Goal: Information Seeking & Learning: Learn about a topic

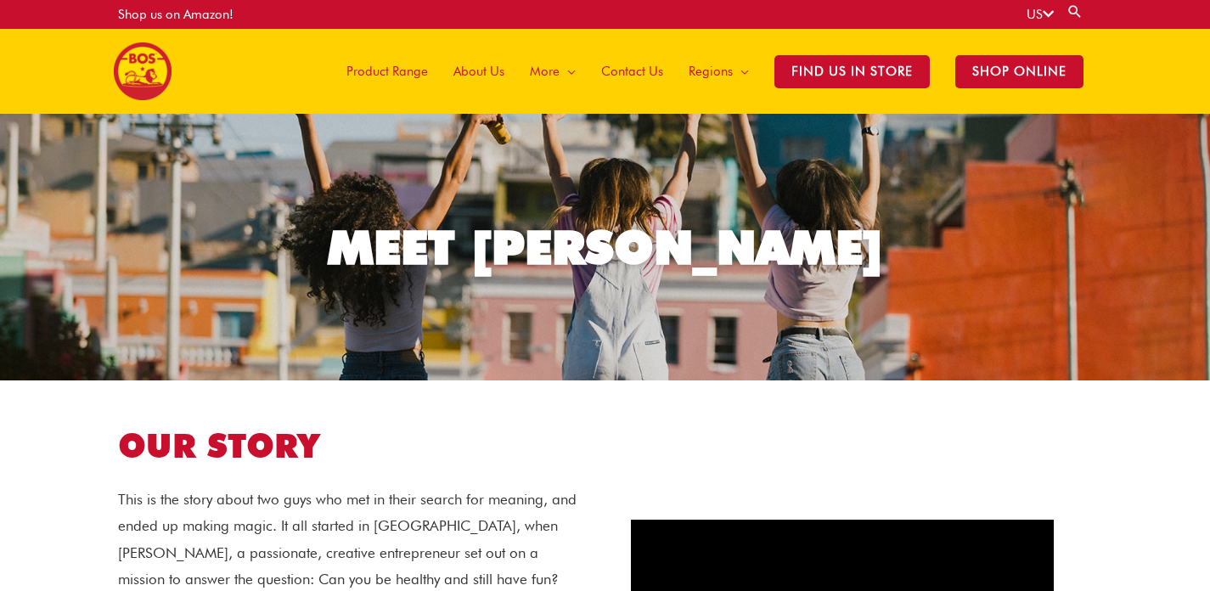
click at [385, 71] on span "Product Range" at bounding box center [387, 71] width 82 height 51
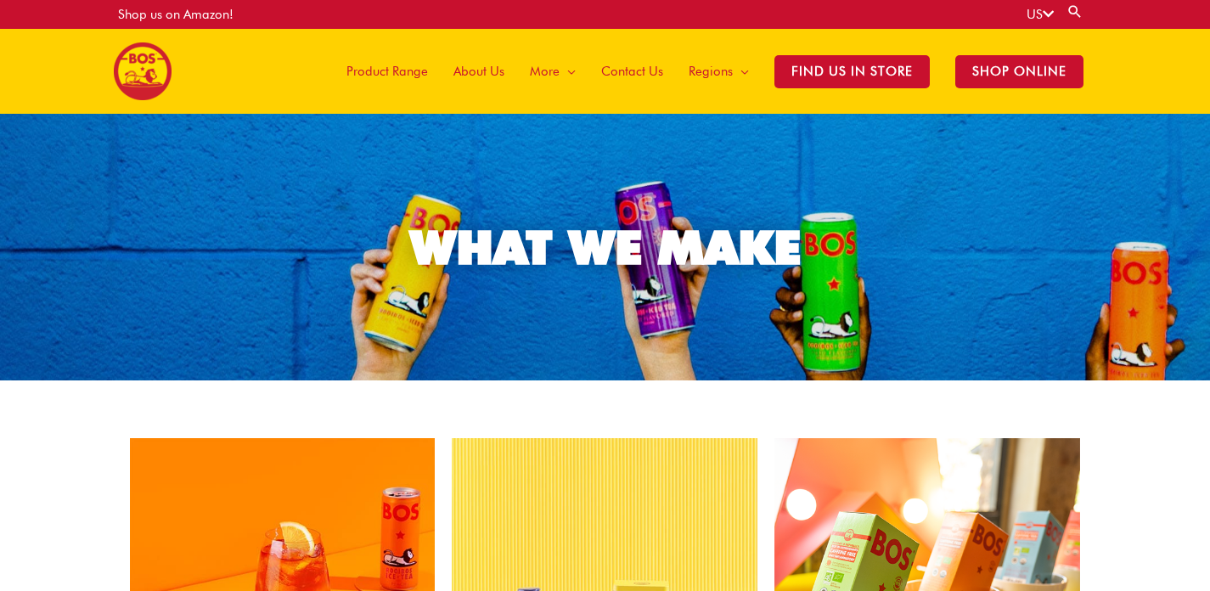
click at [493, 74] on span "About Us" at bounding box center [478, 71] width 51 height 51
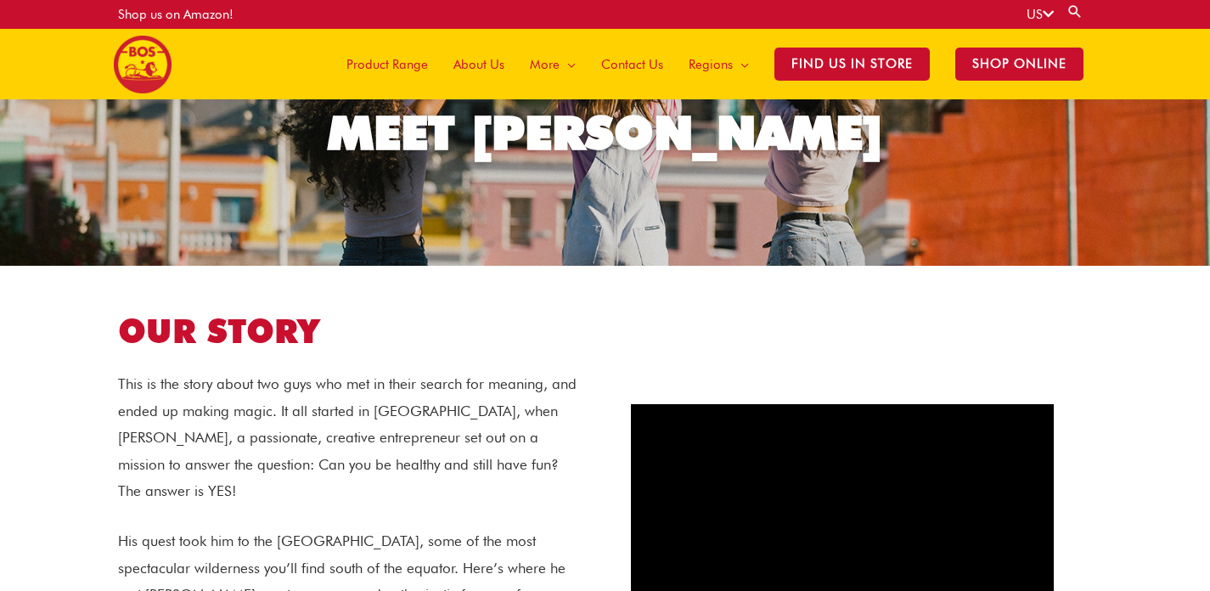
scroll to position [194, 0]
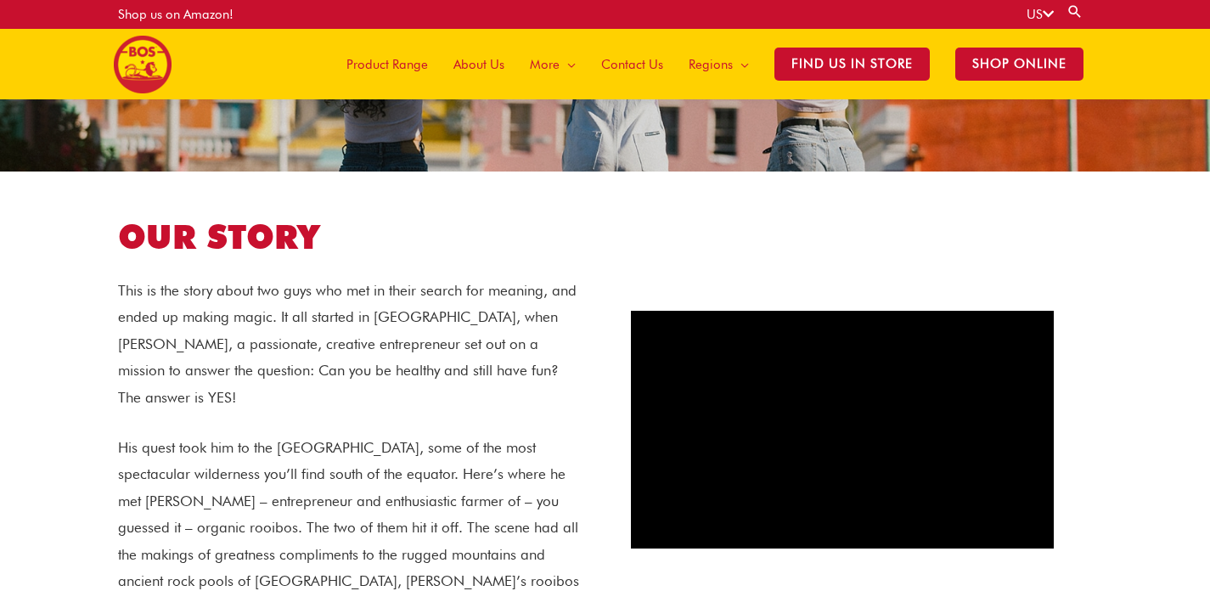
click at [460, 64] on span "About Us" at bounding box center [478, 64] width 51 height 51
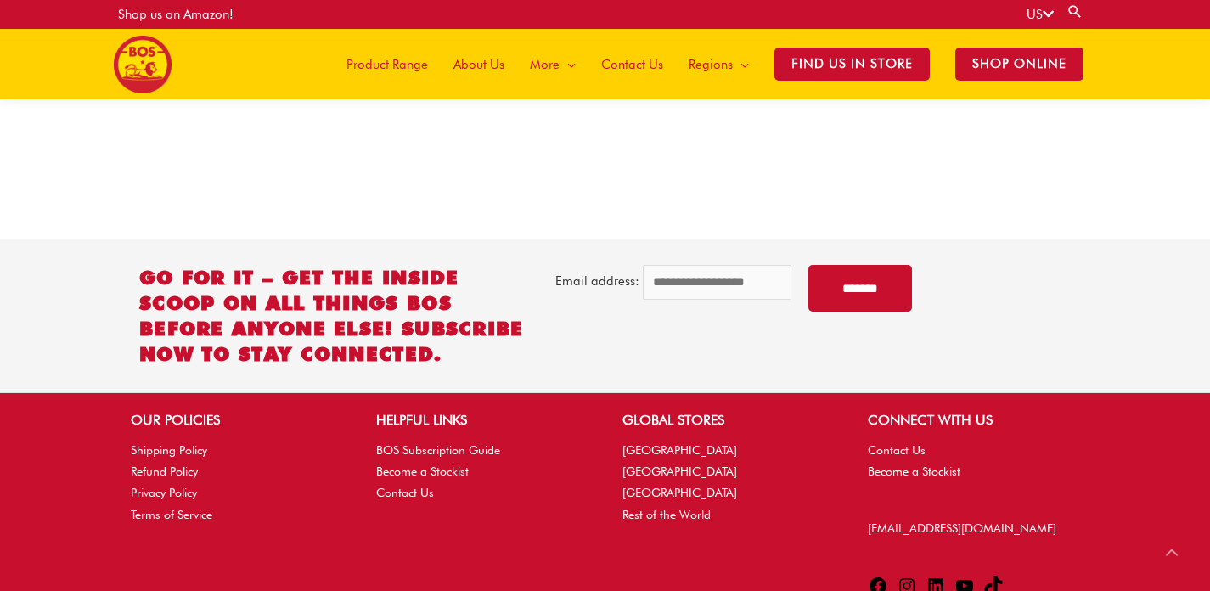
scroll to position [2386, 0]
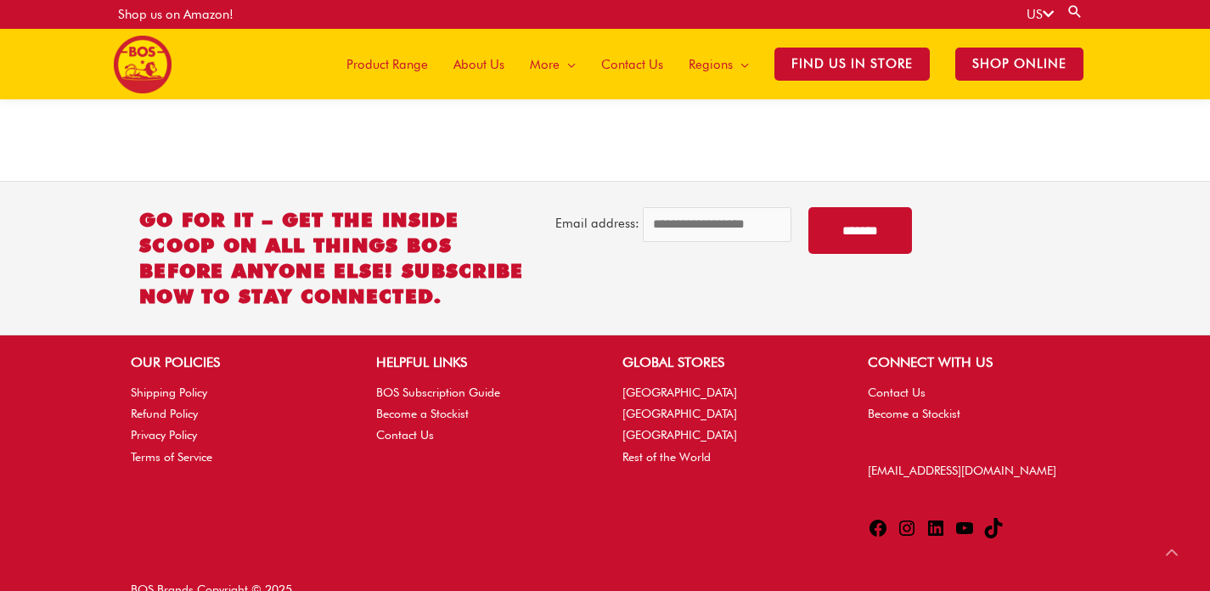
click at [475, 65] on span "About Us" at bounding box center [478, 64] width 51 height 51
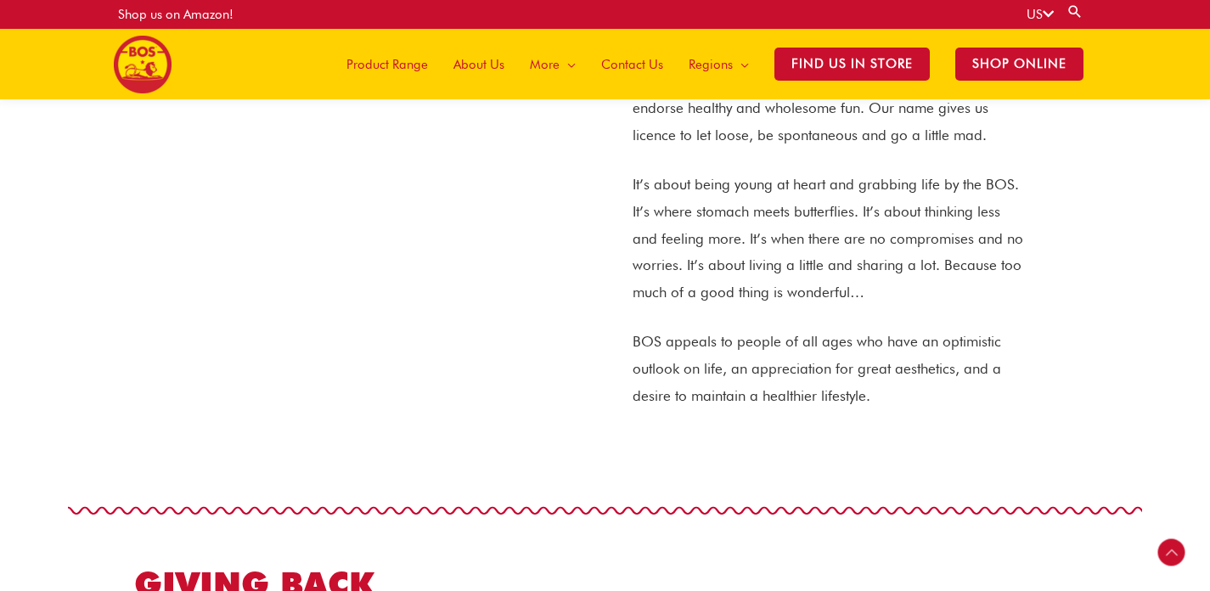
scroll to position [947, 0]
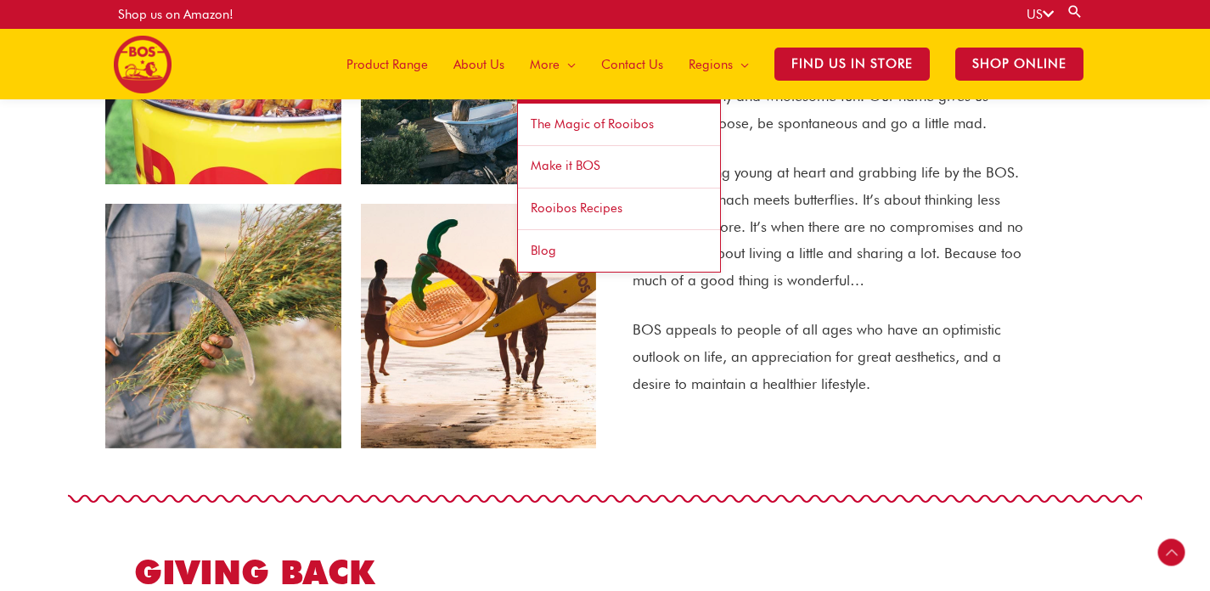
click at [579, 132] on link "The Magic of Rooibos" at bounding box center [619, 125] width 202 height 42
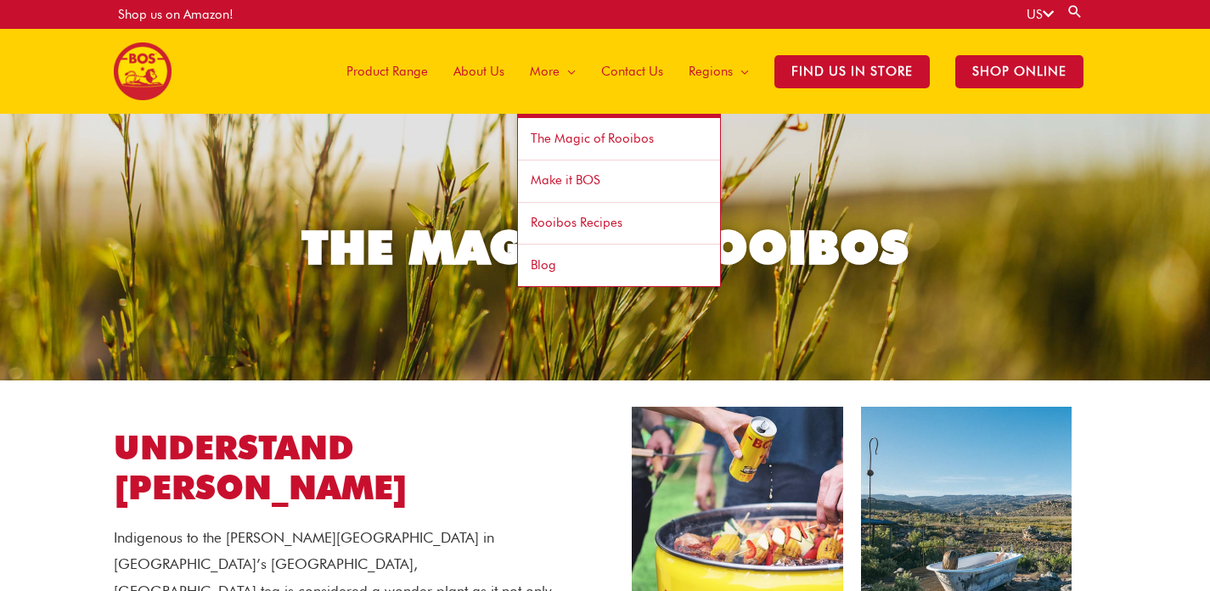
click at [567, 180] on span "Make it BOS" at bounding box center [566, 179] width 70 height 15
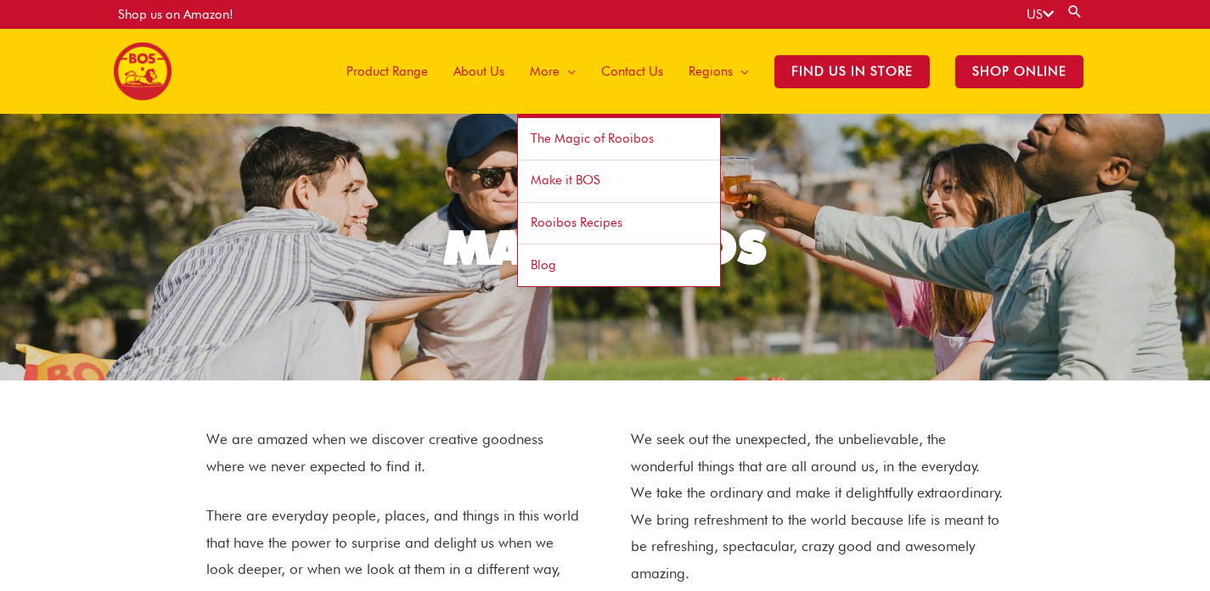
click at [575, 221] on span "Rooibos Recipes" at bounding box center [577, 222] width 92 height 15
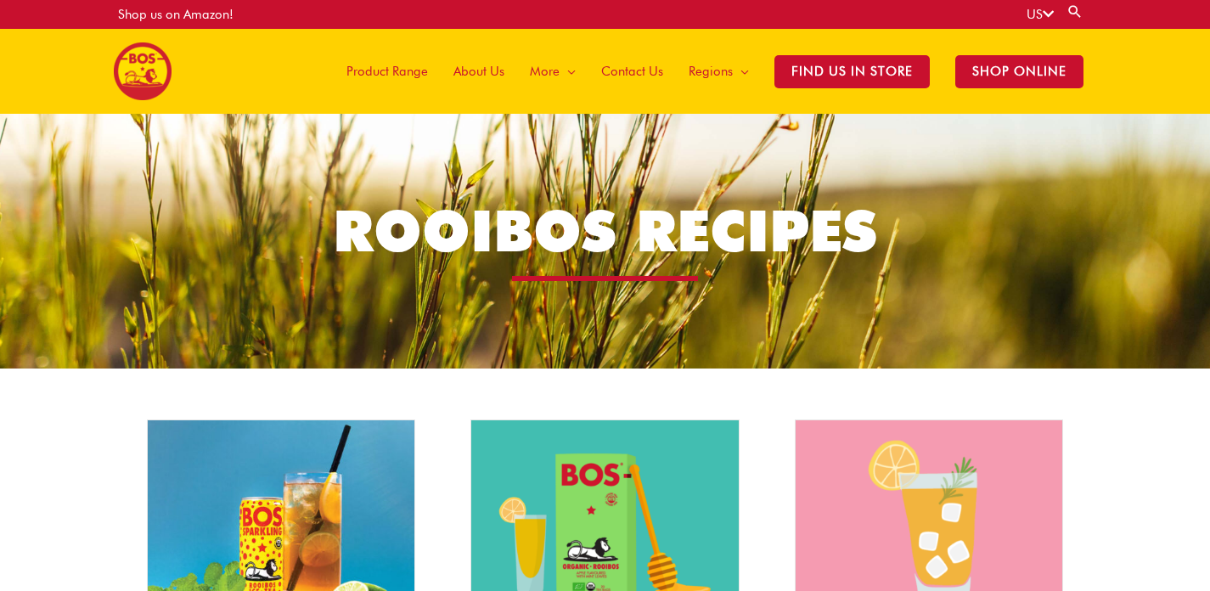
click at [388, 70] on span "Product Range" at bounding box center [387, 71] width 82 height 51
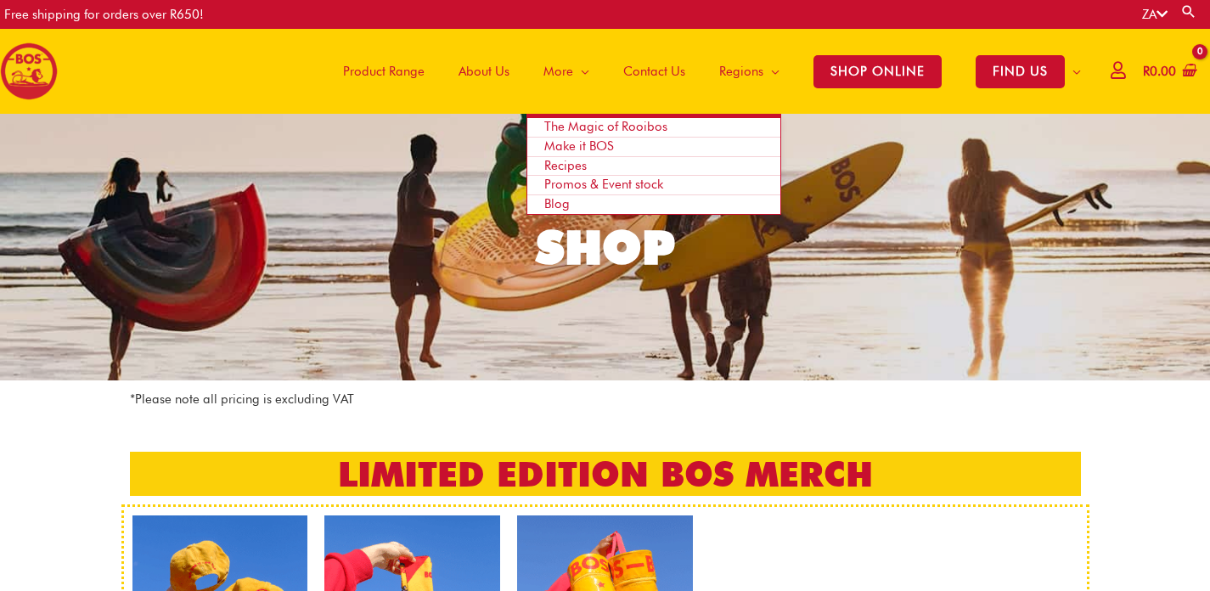
click at [566, 143] on span "Make it BOS" at bounding box center [579, 145] width 70 height 15
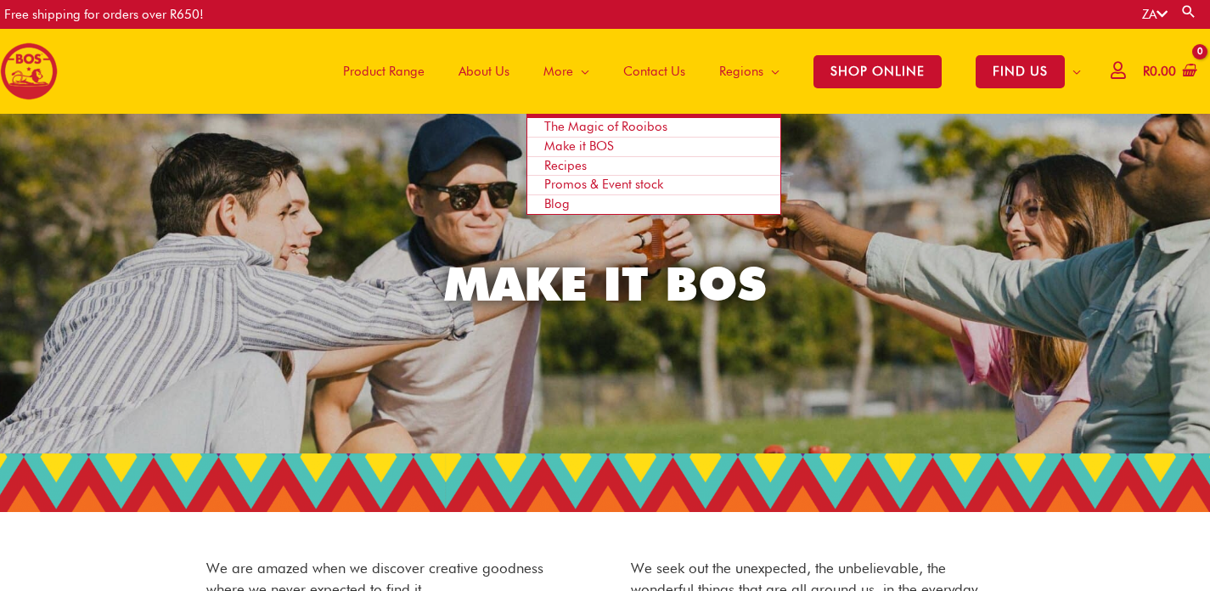
click at [629, 132] on span "The Magic of Rooibos" at bounding box center [605, 126] width 123 height 15
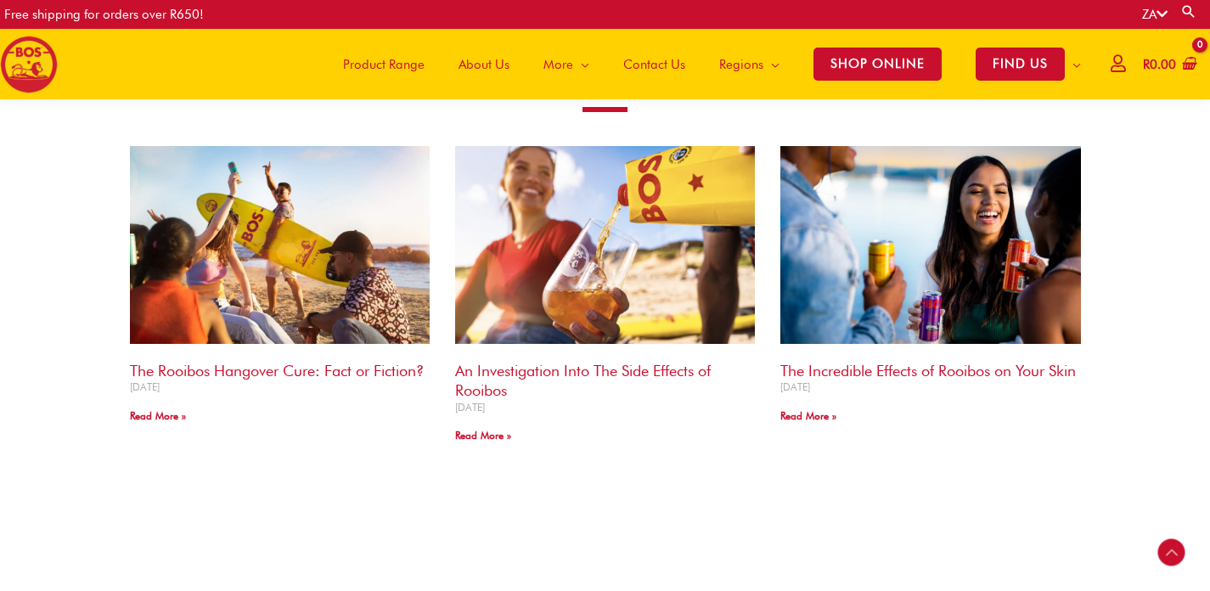
scroll to position [1920, 0]
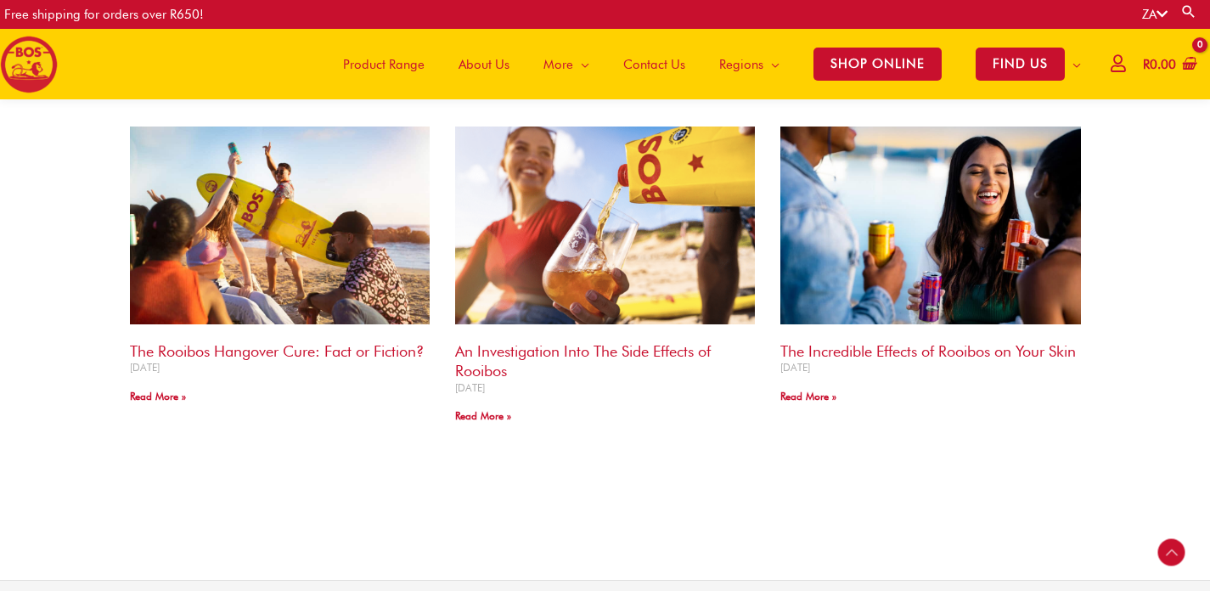
click at [318, 312] on img at bounding box center [278, 225] width 312 height 200
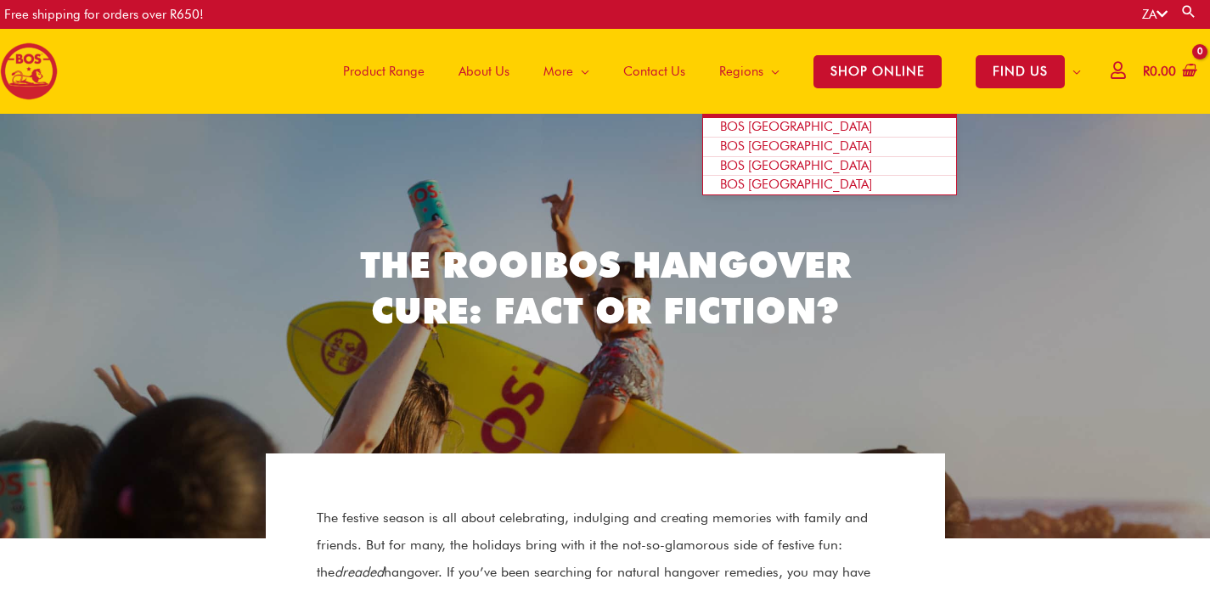
click at [728, 123] on span "BOS [GEOGRAPHIC_DATA]" at bounding box center [796, 126] width 152 height 15
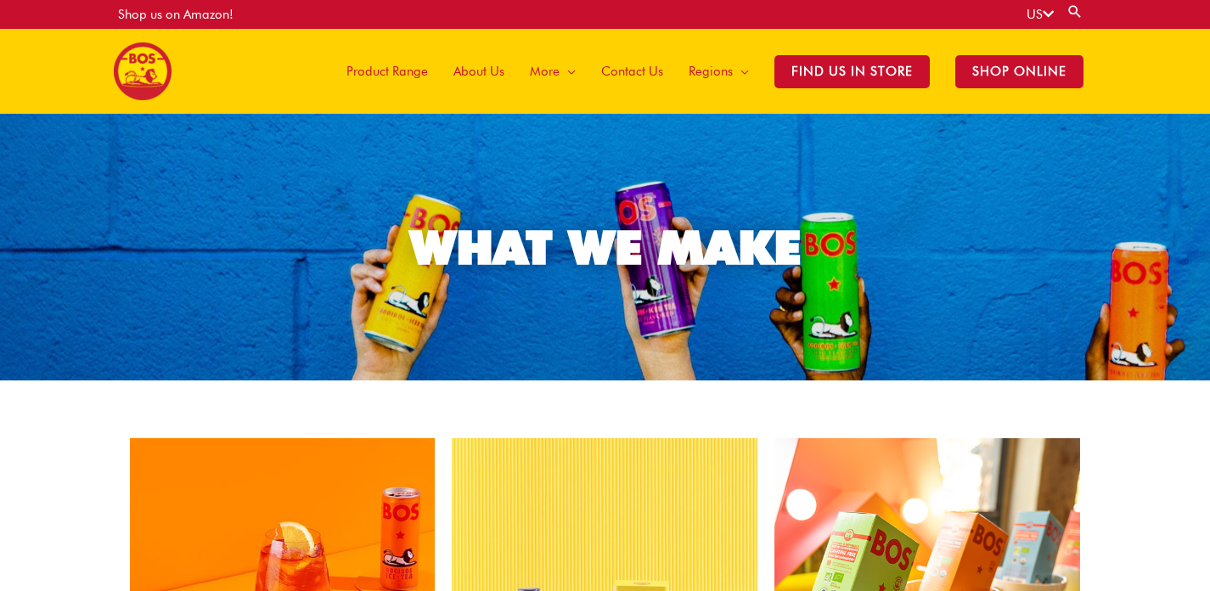
click at [480, 67] on span "About Us" at bounding box center [478, 71] width 51 height 51
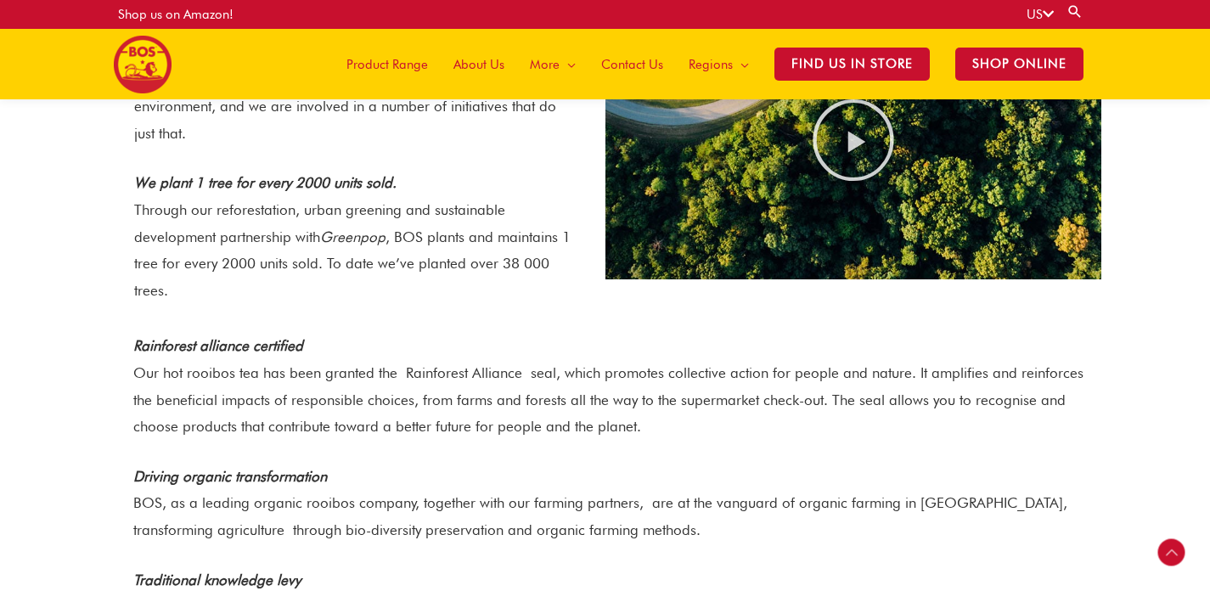
scroll to position [1065, 0]
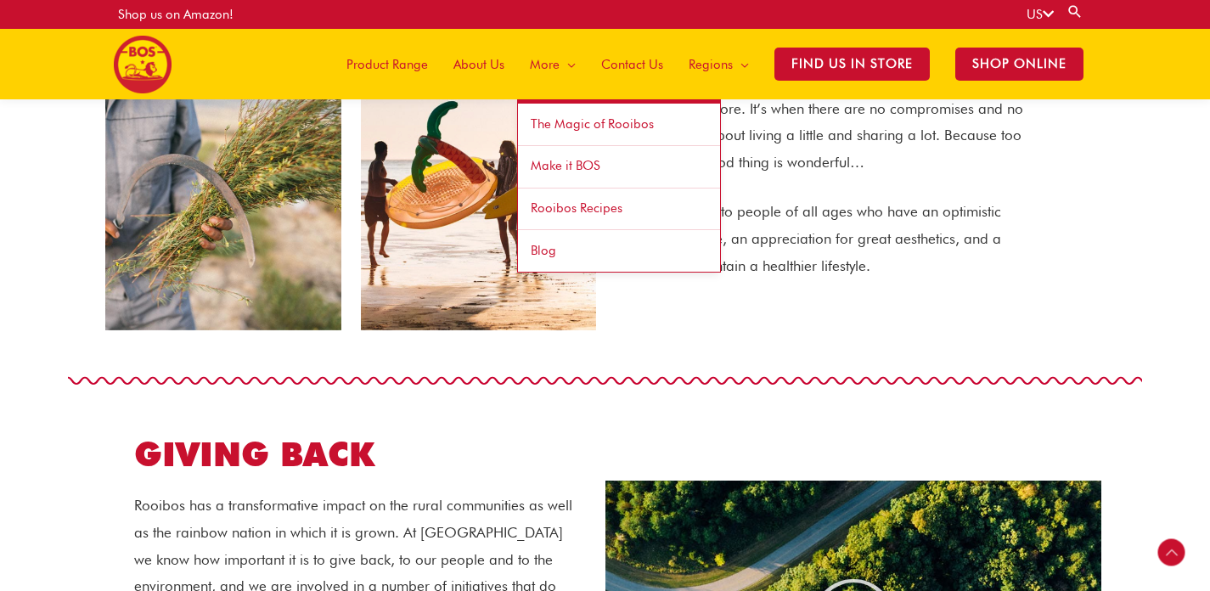
click at [575, 210] on span "Rooibos Recipes" at bounding box center [577, 207] width 92 height 15
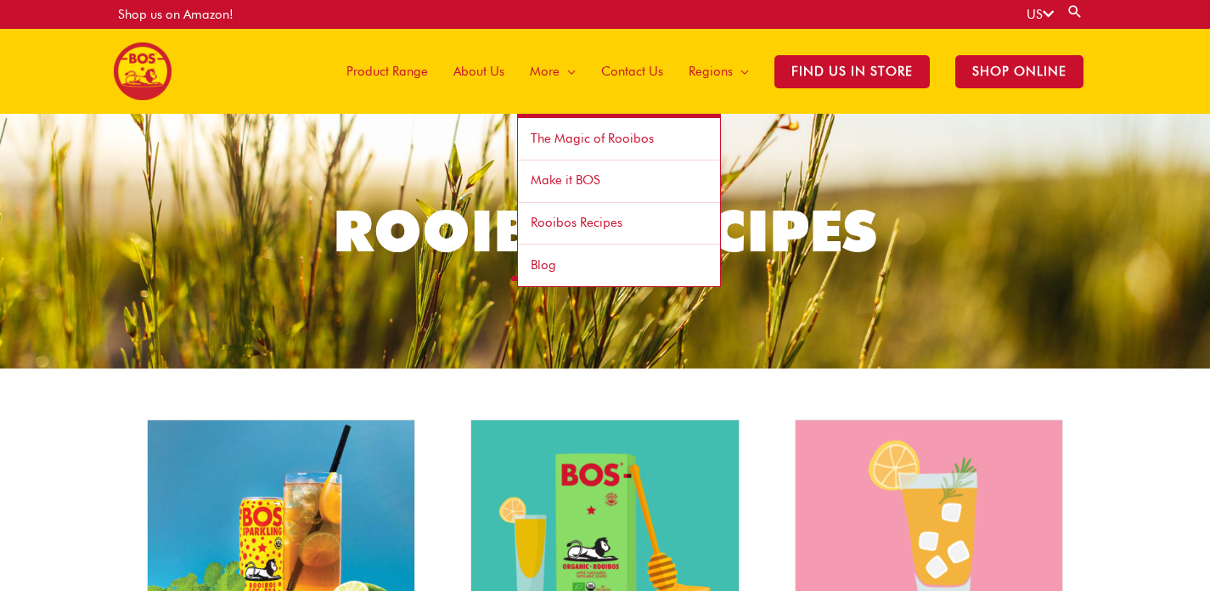
click at [561, 139] on span "The Magic of Rooibos" at bounding box center [592, 138] width 123 height 15
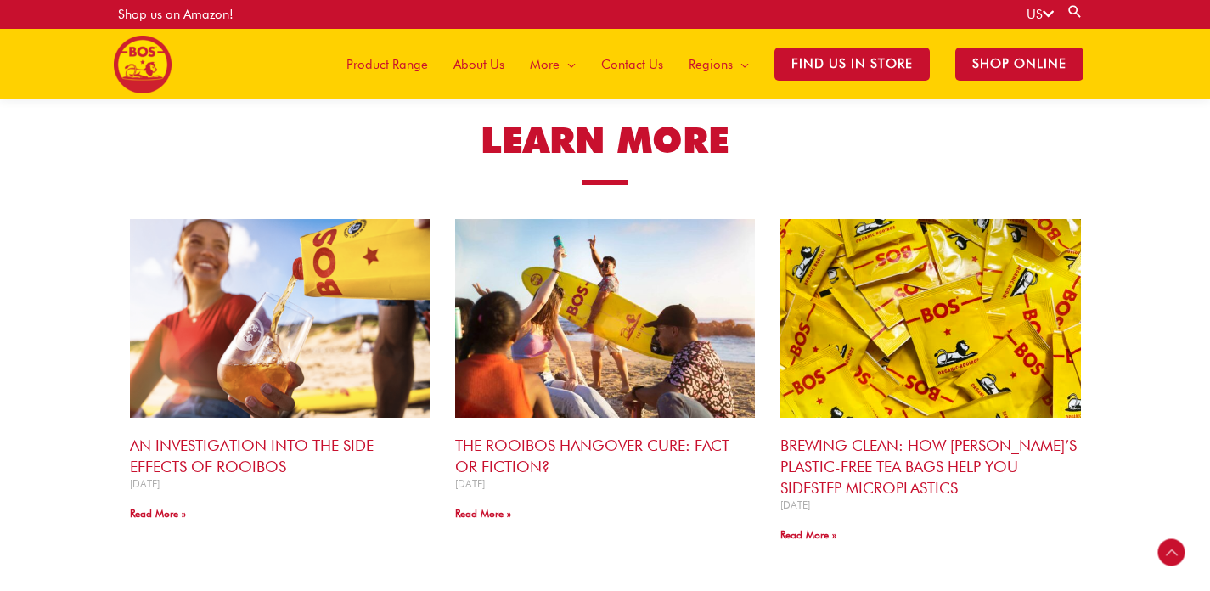
scroll to position [992, 0]
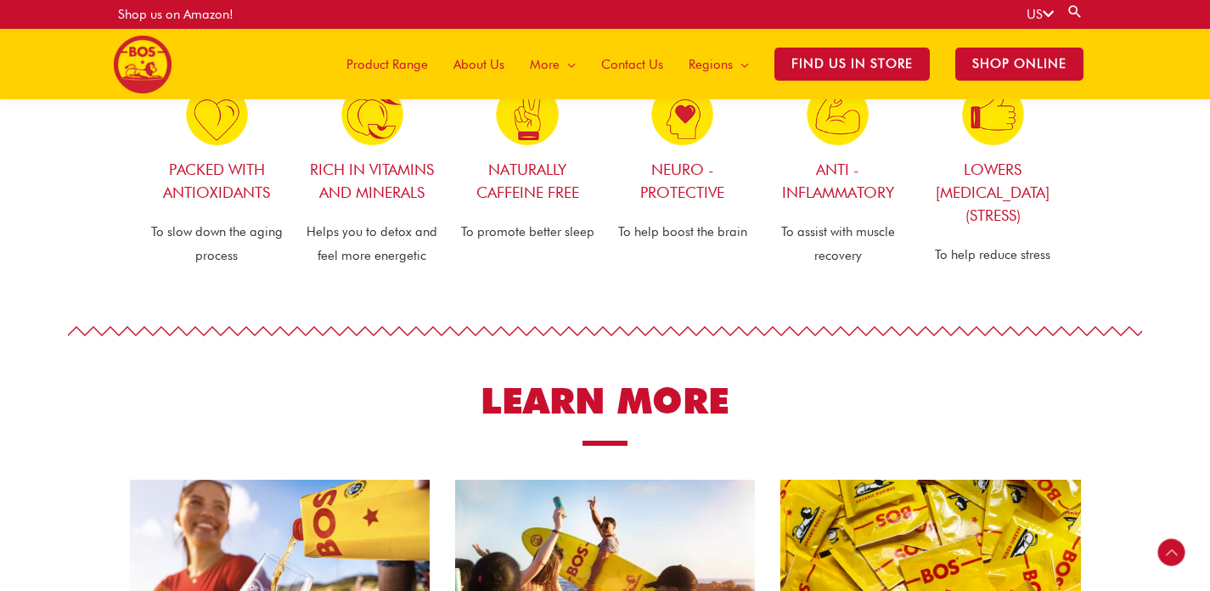
click at [494, 58] on span "About Us" at bounding box center [478, 64] width 51 height 51
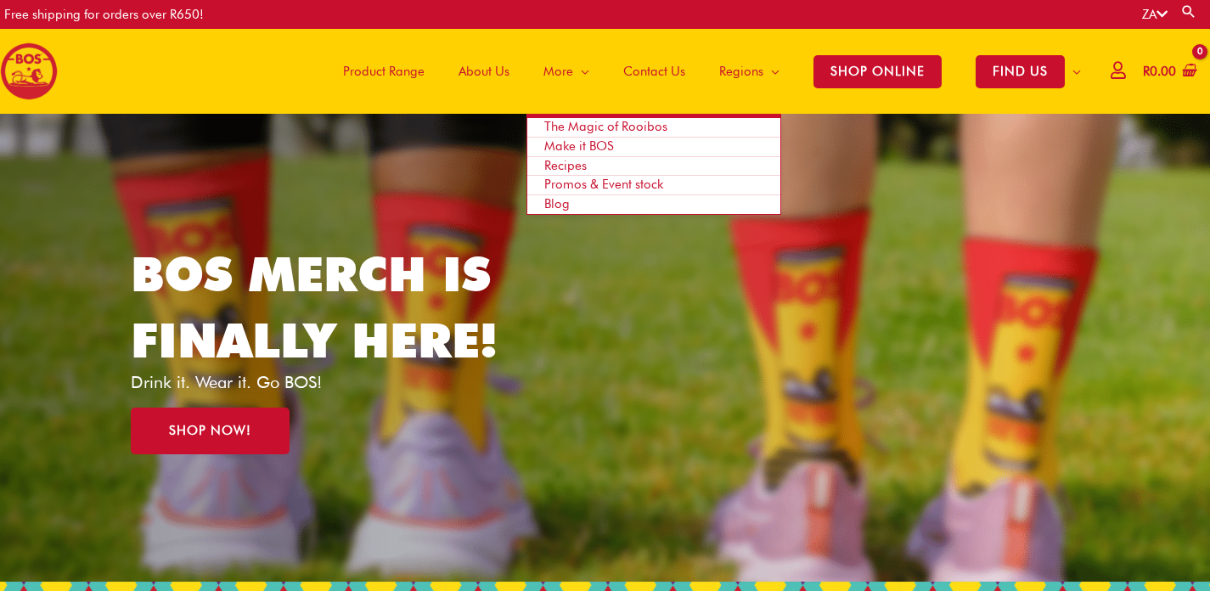
click at [565, 65] on span "More" at bounding box center [558, 71] width 30 height 51
click at [571, 126] on span "The Magic of Rooibos" at bounding box center [605, 126] width 123 height 15
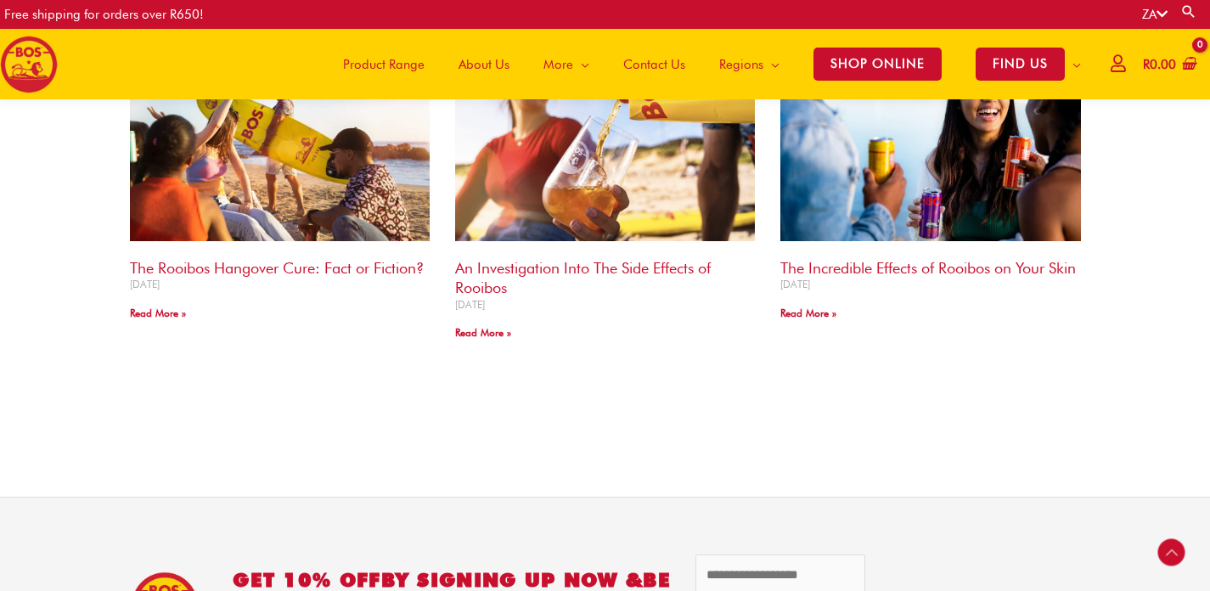
scroll to position [2183, 0]
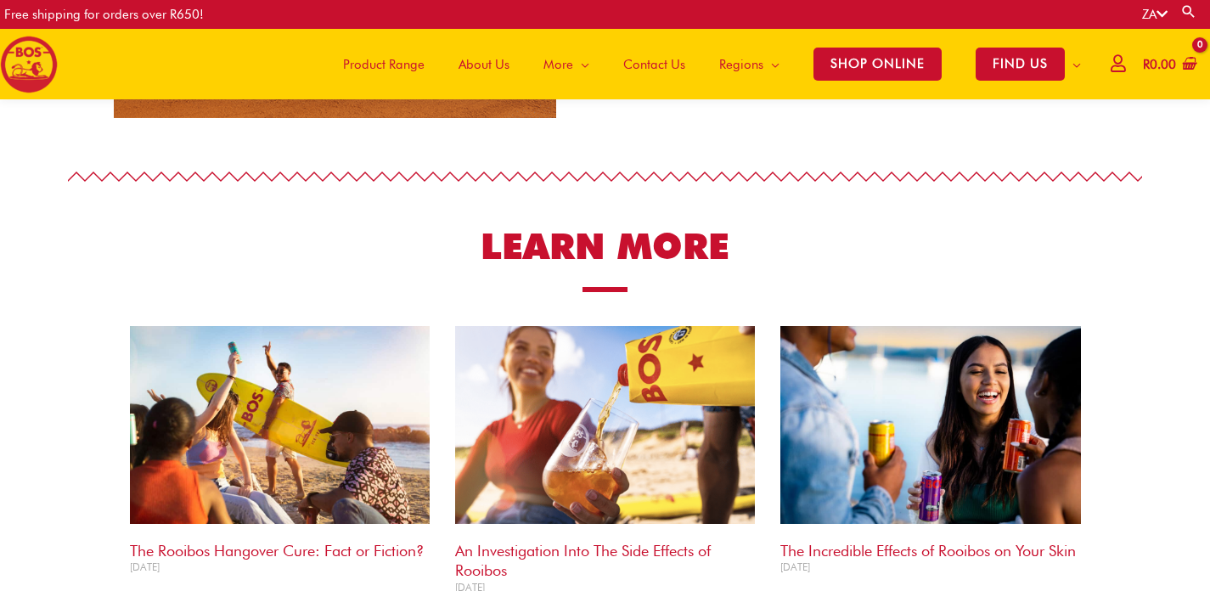
scroll to position [1805, 0]
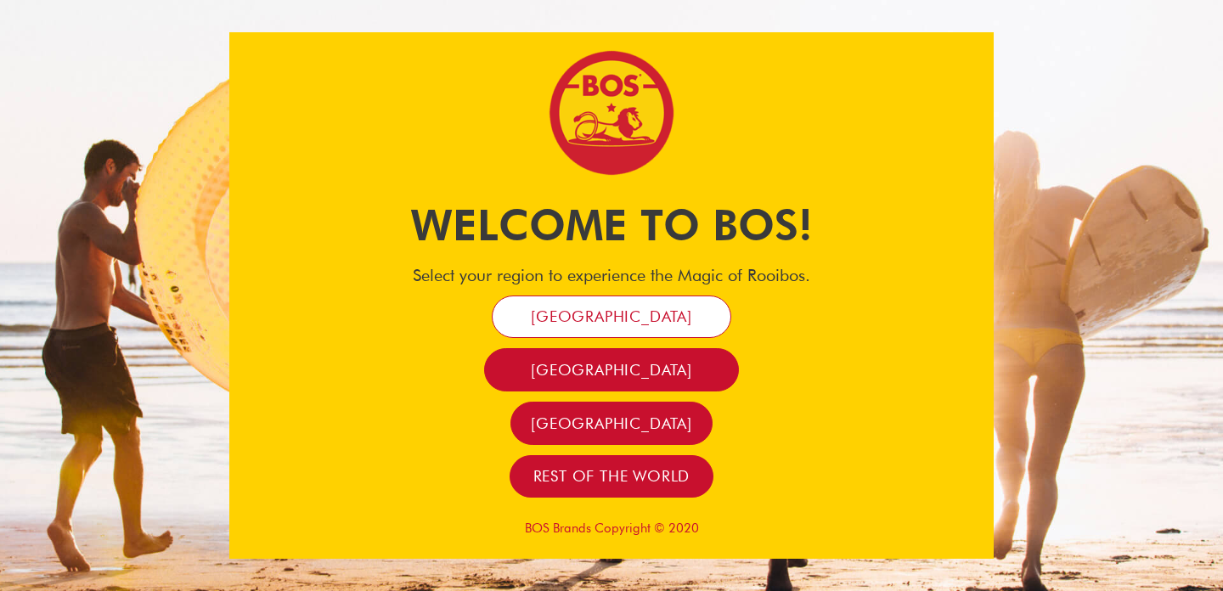
click at [620, 307] on span "[GEOGRAPHIC_DATA]" at bounding box center [611, 316] width 161 height 20
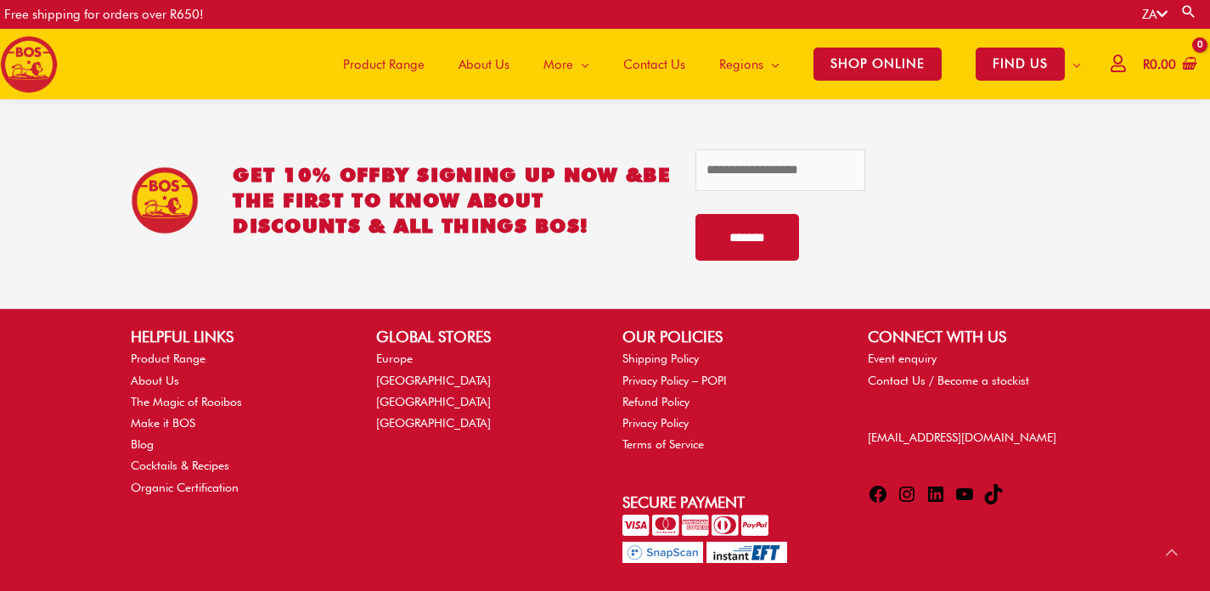
scroll to position [3712, 0]
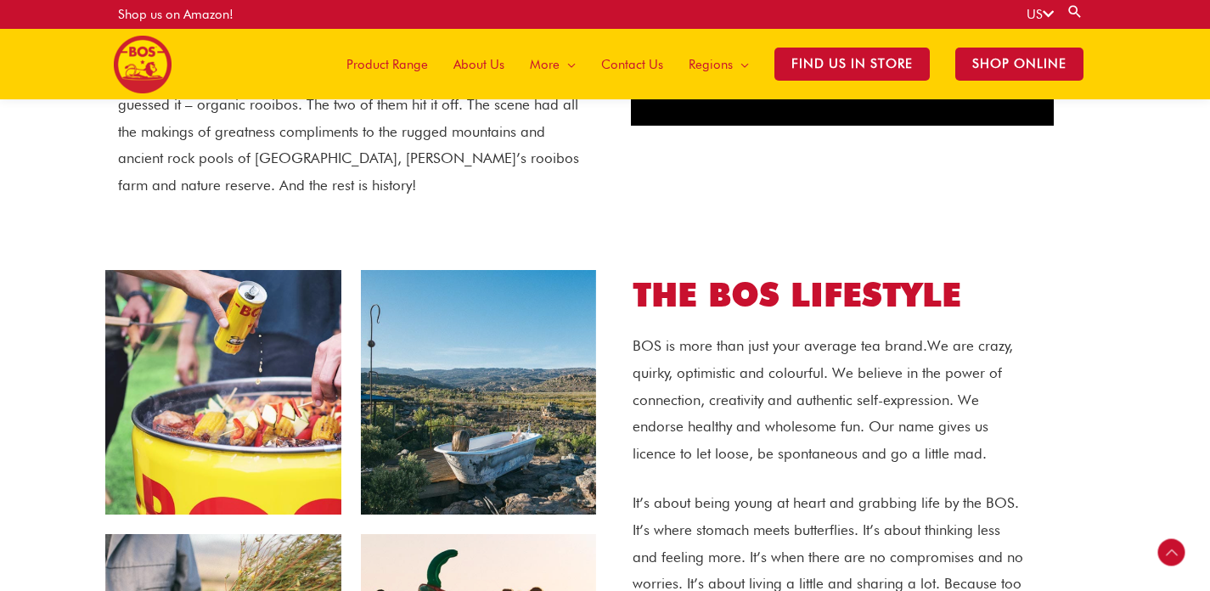
scroll to position [199, 0]
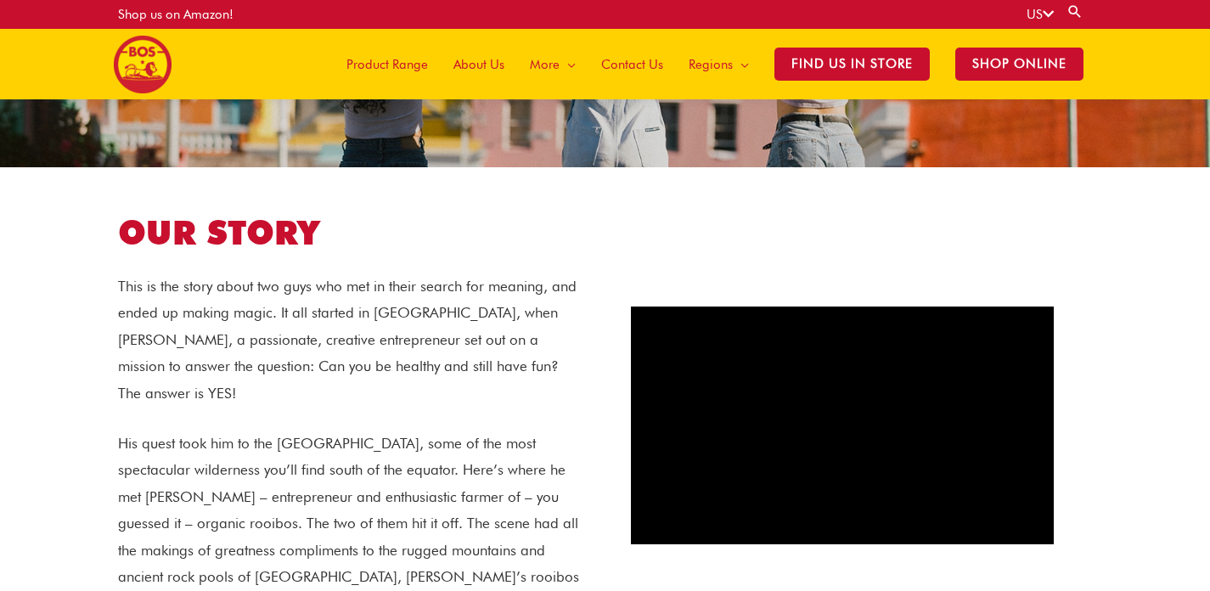
click at [654, 69] on span "Contact Us" at bounding box center [632, 64] width 62 height 51
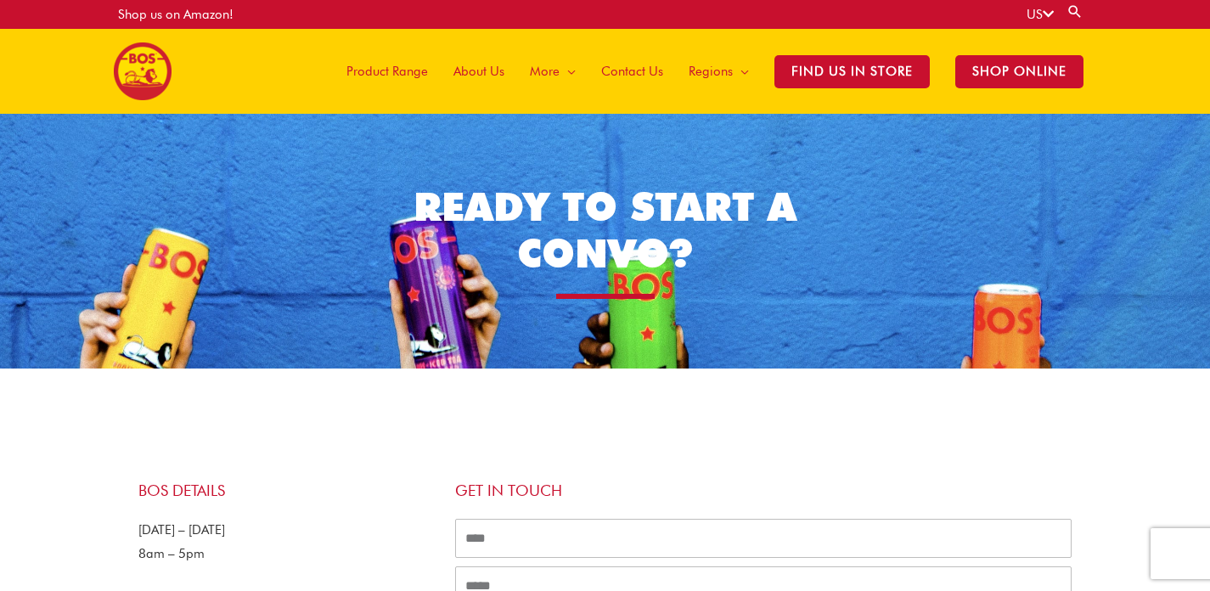
click at [490, 65] on span "About Us" at bounding box center [478, 71] width 51 height 51
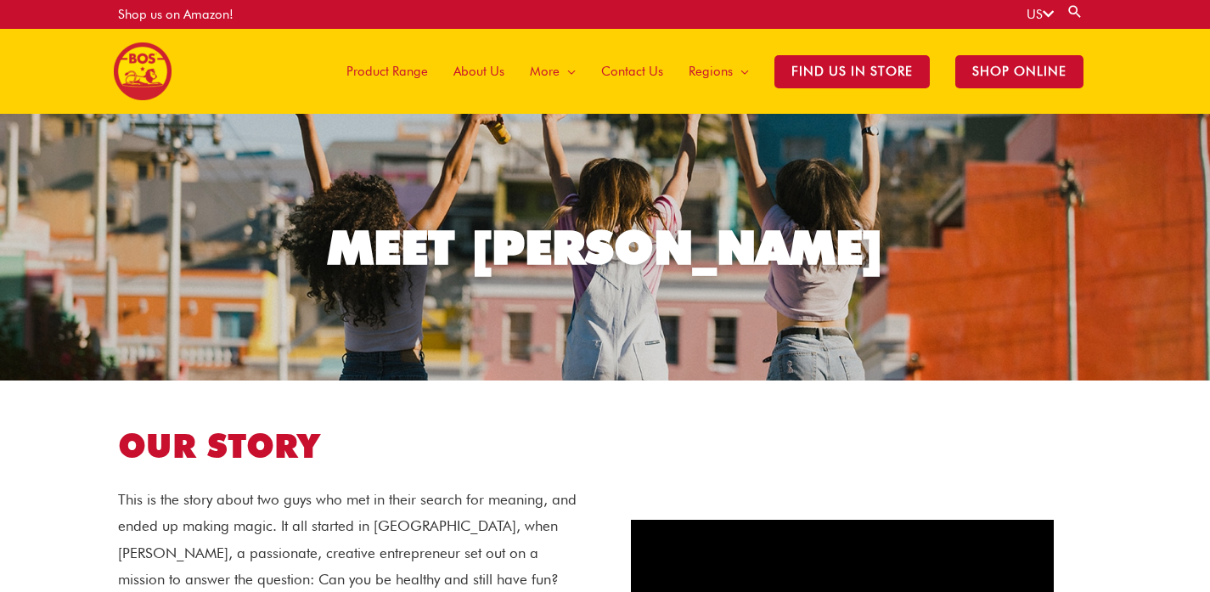
click at [476, 70] on span "About Us" at bounding box center [478, 71] width 51 height 51
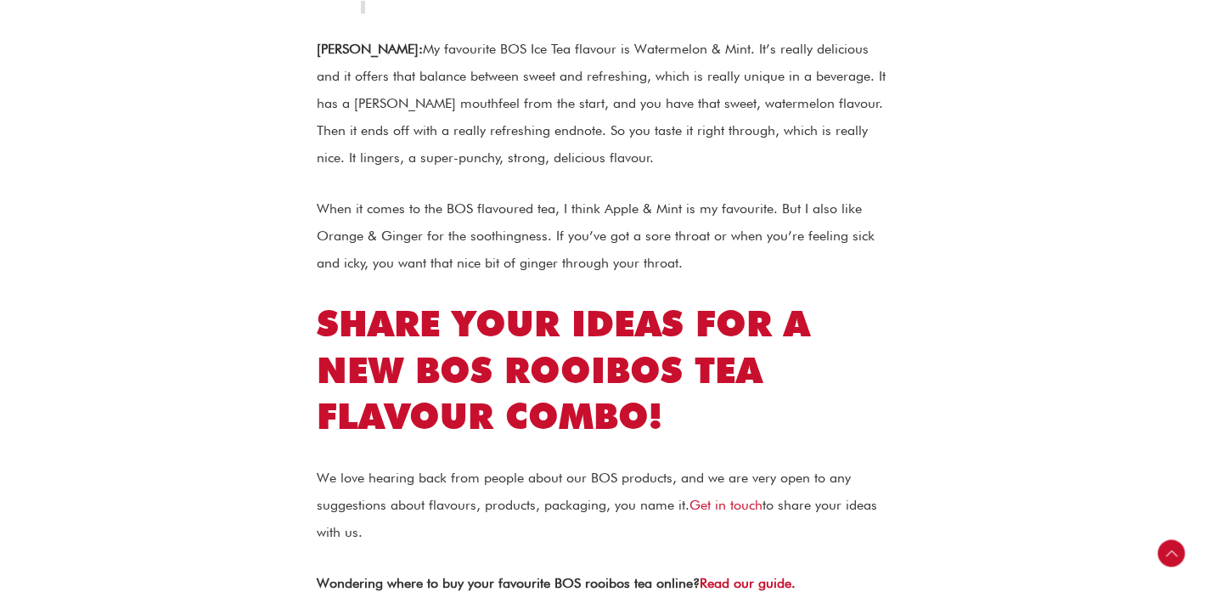
scroll to position [5903, 0]
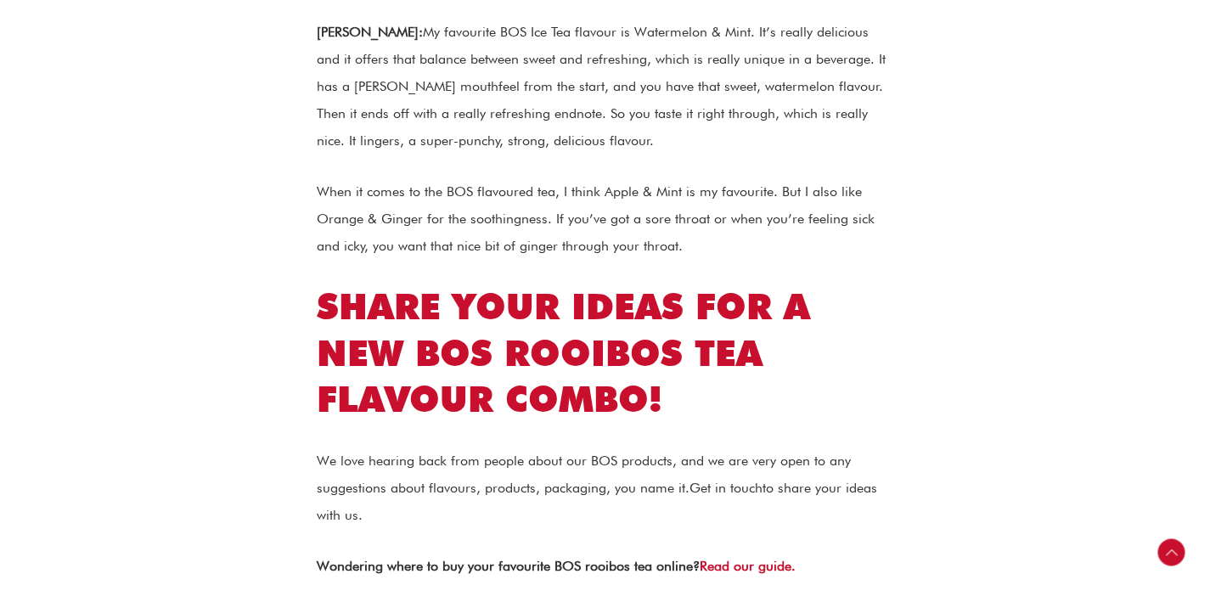
click at [713, 480] on link "Get in touch" at bounding box center [725, 488] width 73 height 16
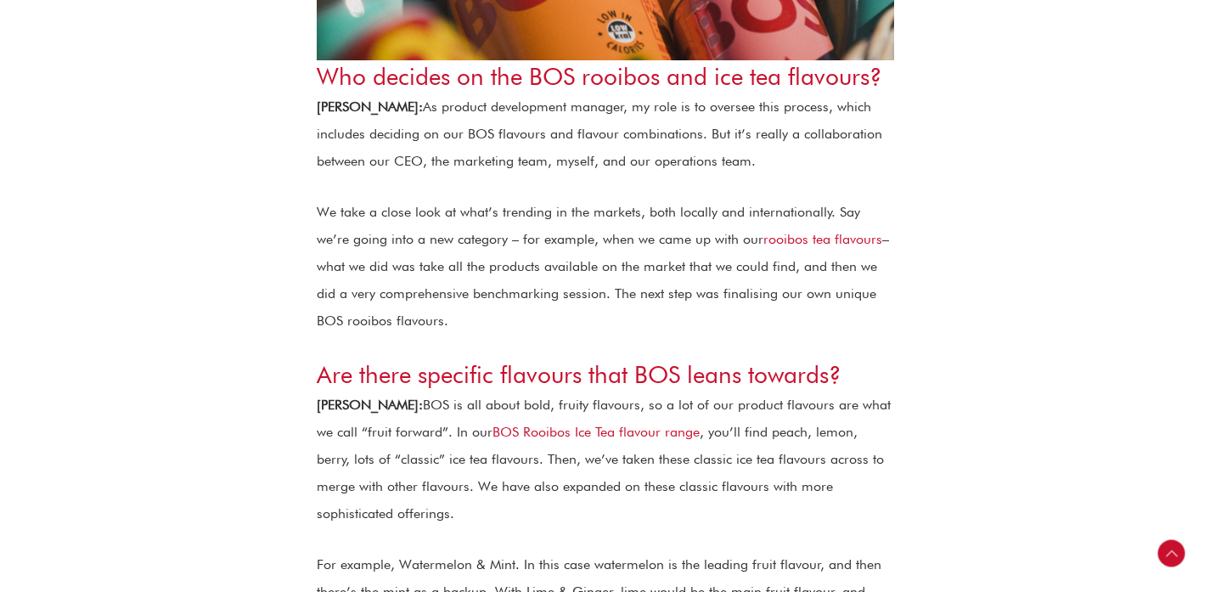
scroll to position [0, 0]
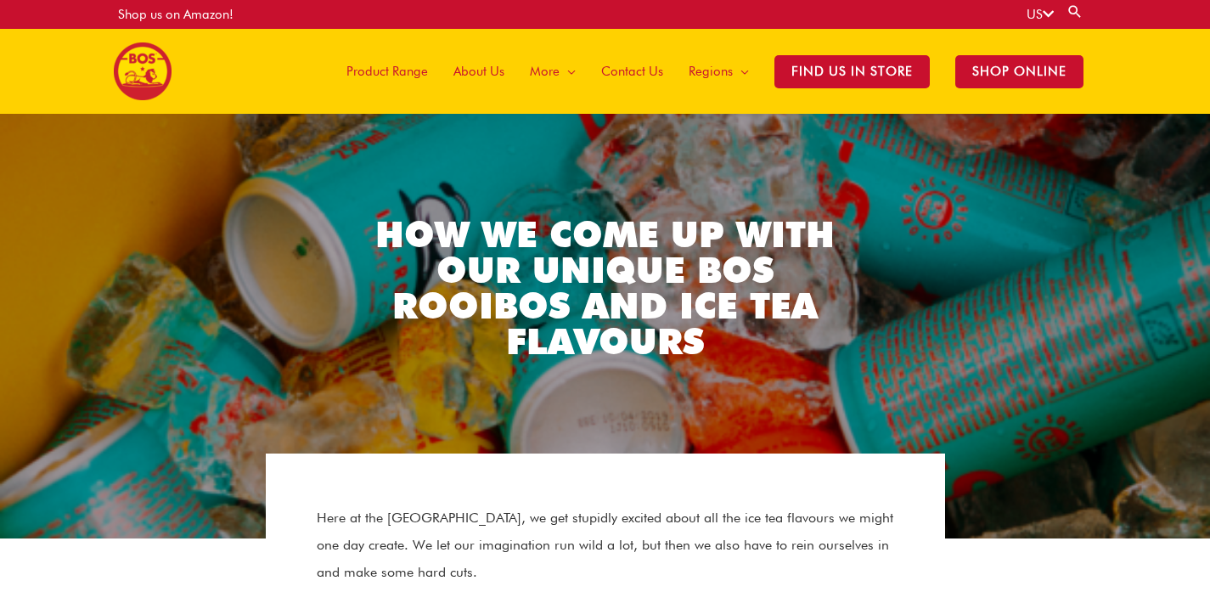
click at [461, 77] on span "About Us" at bounding box center [478, 71] width 51 height 51
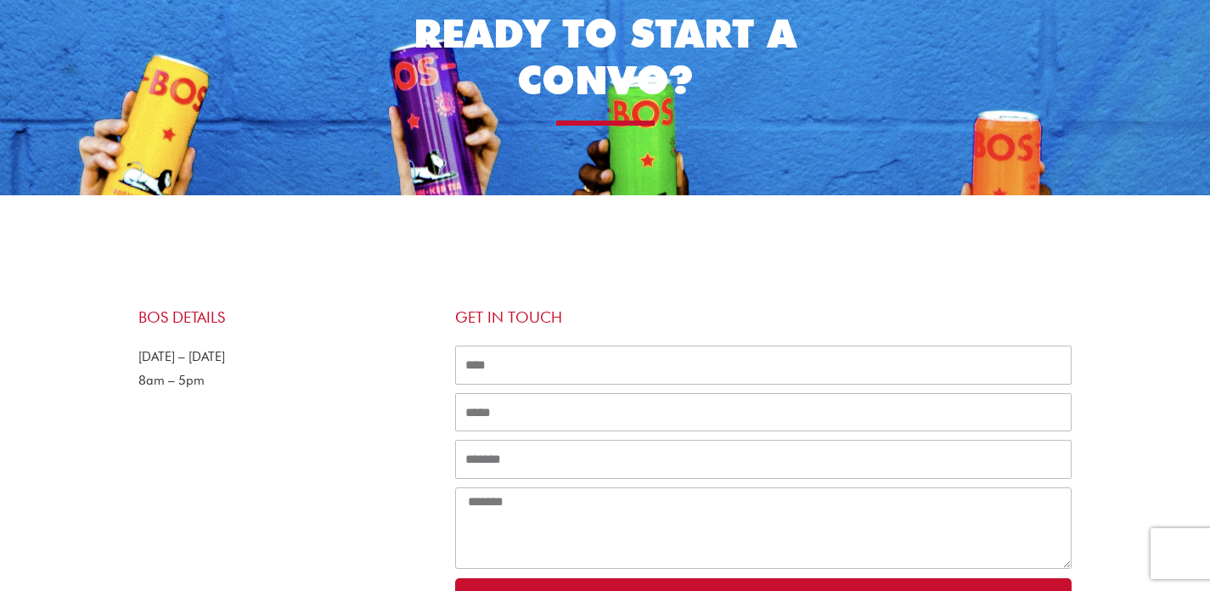
scroll to position [706, 0]
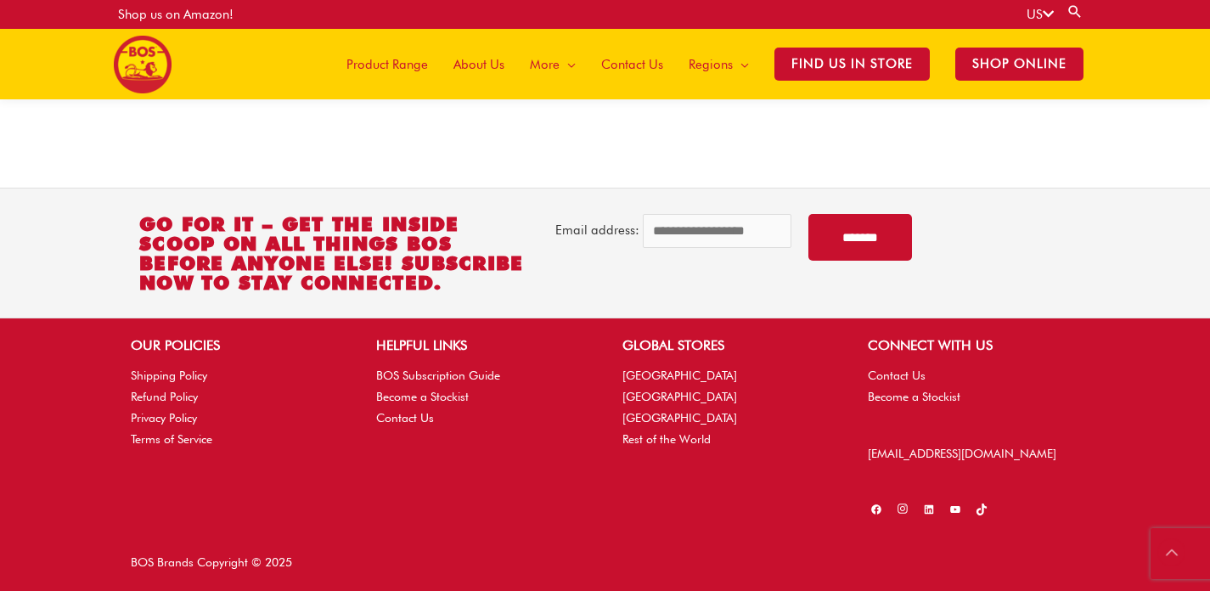
click at [906, 510] on icon at bounding box center [903, 509] width 13 height 13
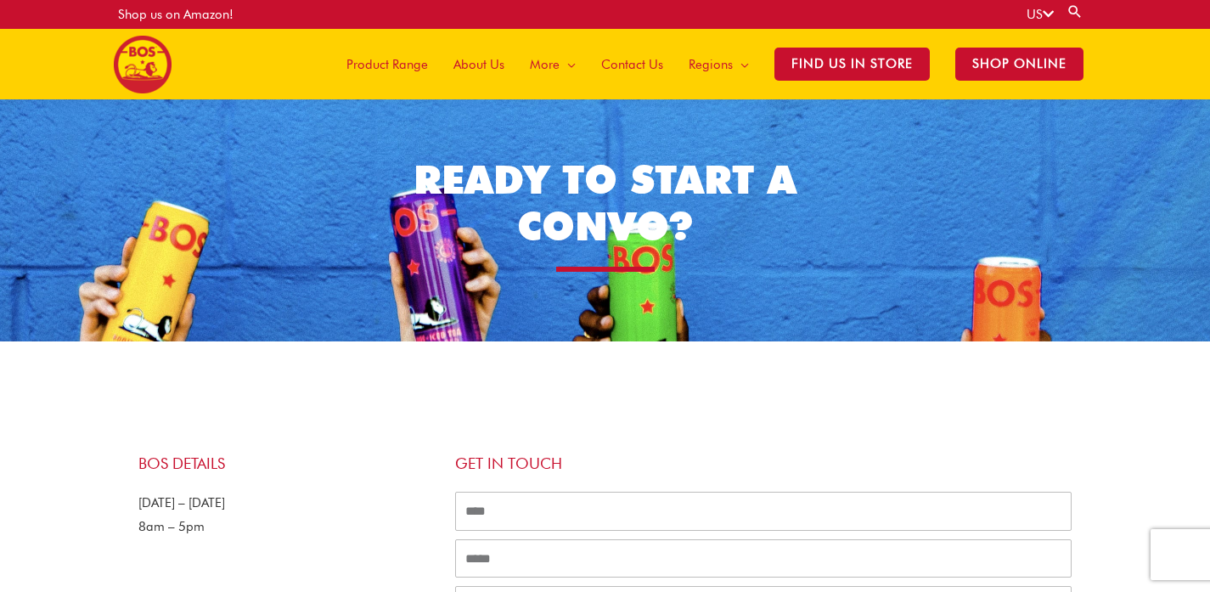
scroll to position [20, 0]
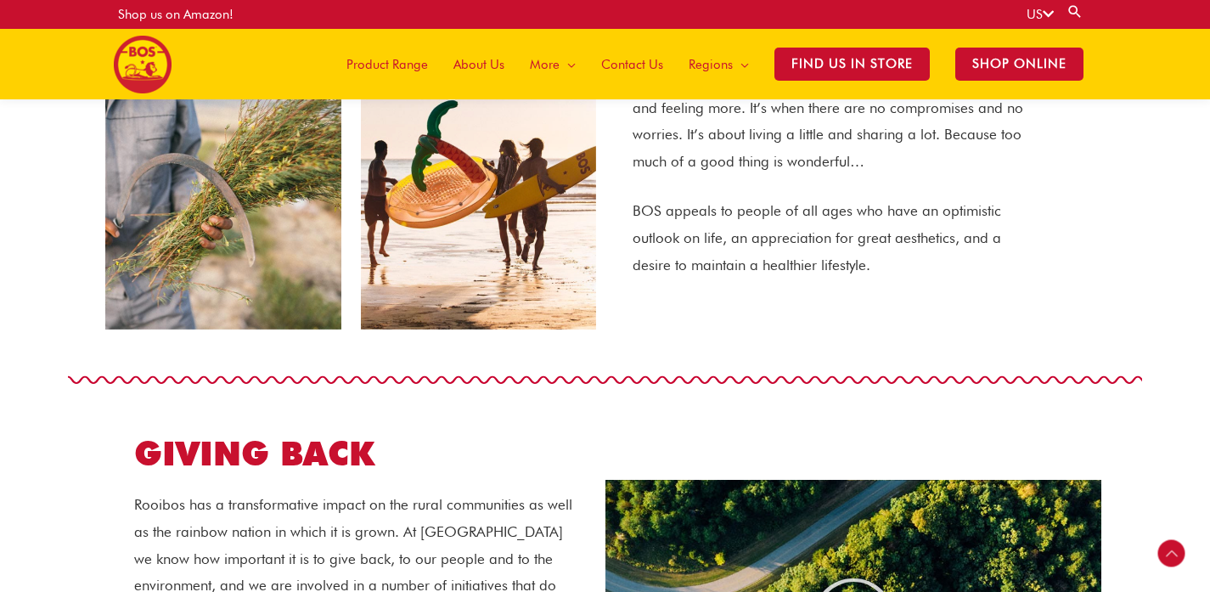
scroll to position [1601, 0]
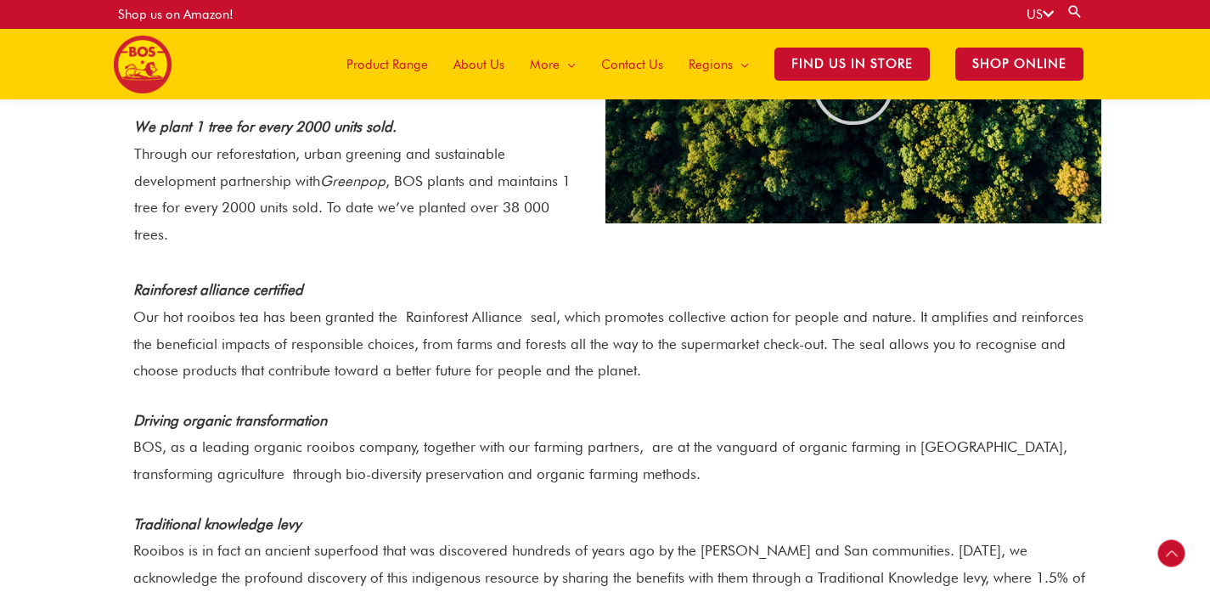
click at [411, 64] on span "Product Range" at bounding box center [387, 64] width 82 height 51
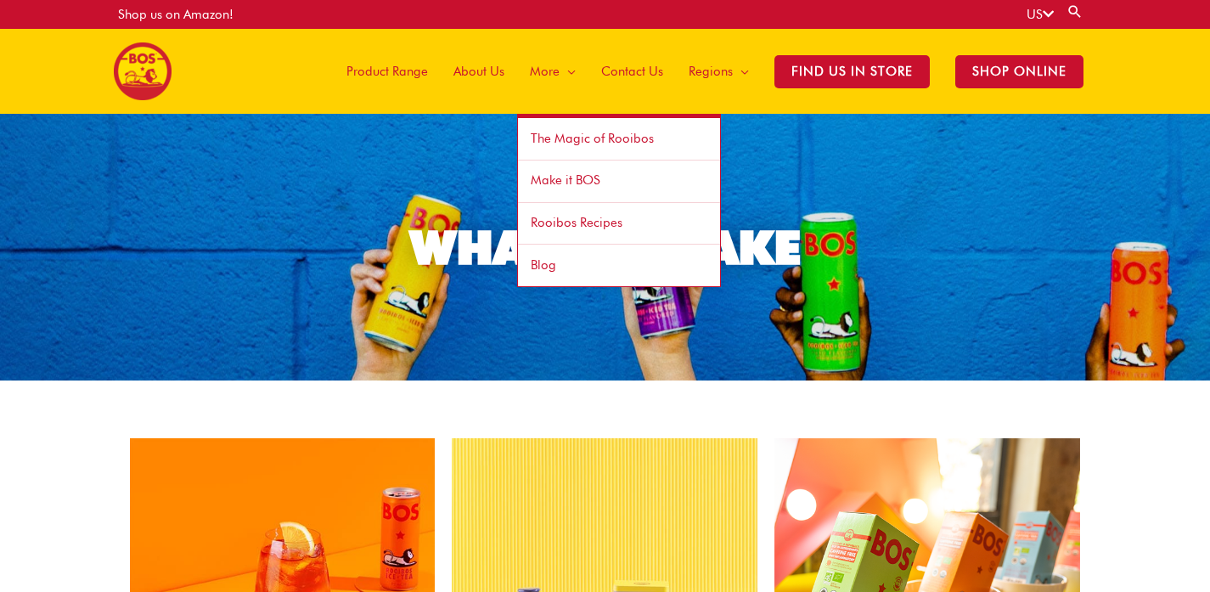
click at [577, 134] on span "The Magic of Rooibos" at bounding box center [592, 138] width 123 height 15
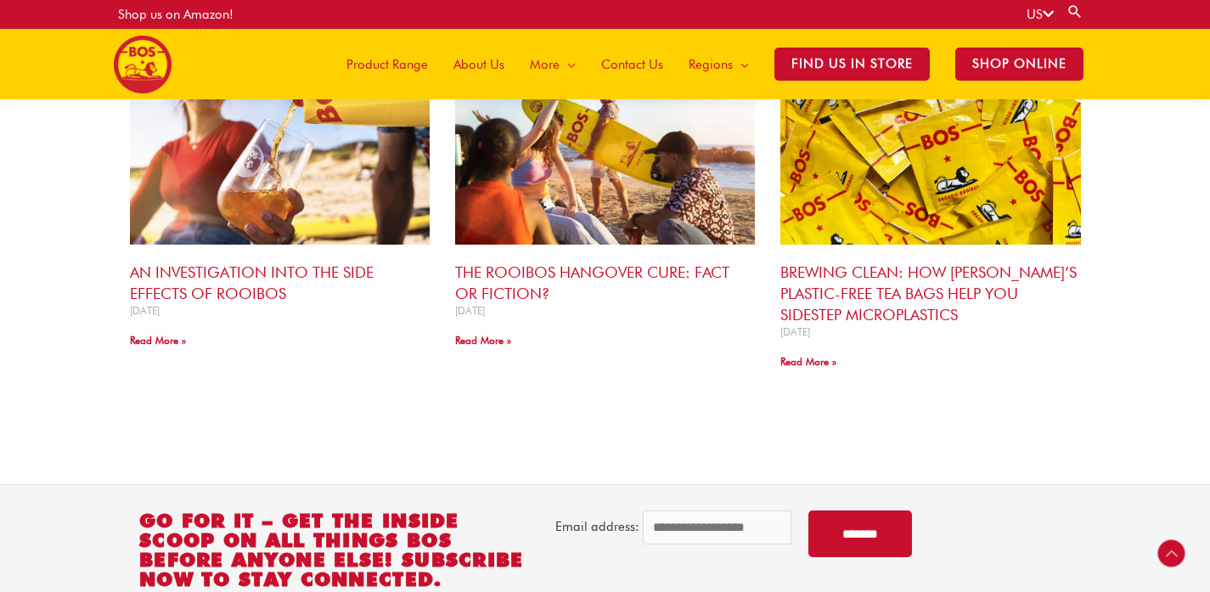
scroll to position [1326, 0]
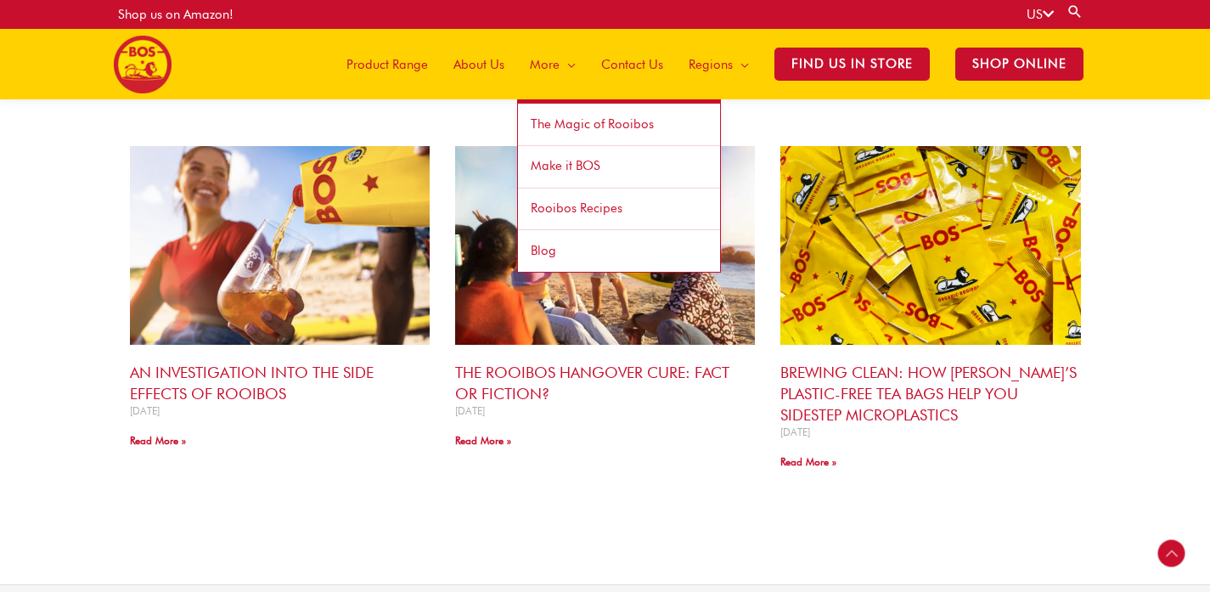
click at [571, 166] on span "Make it BOS" at bounding box center [566, 165] width 70 height 15
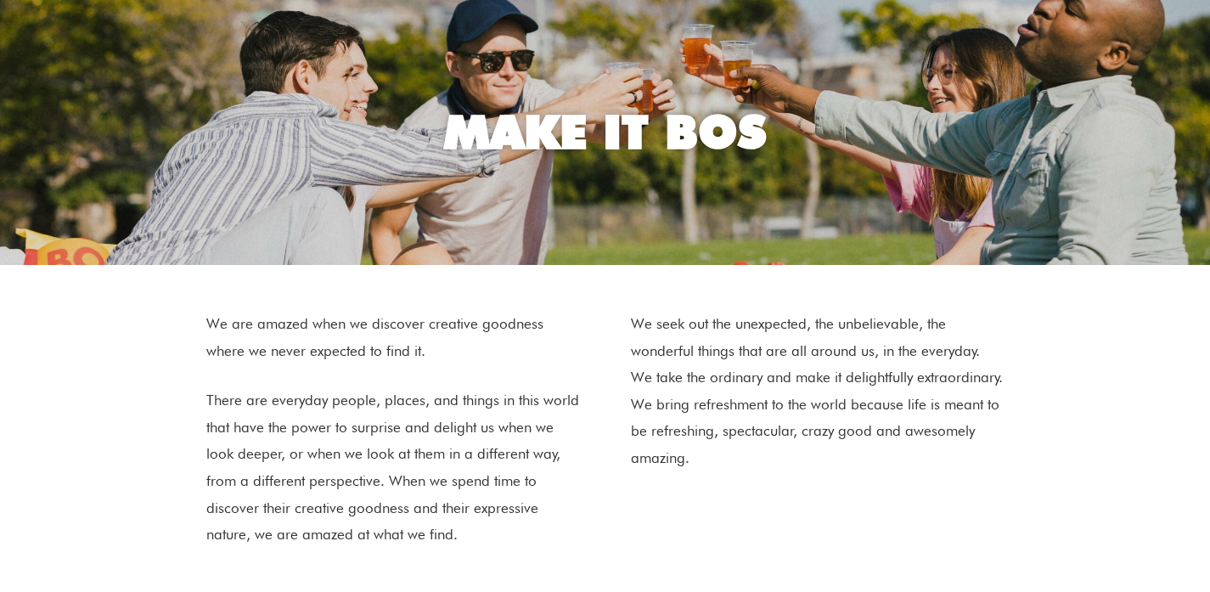
scroll to position [48, 0]
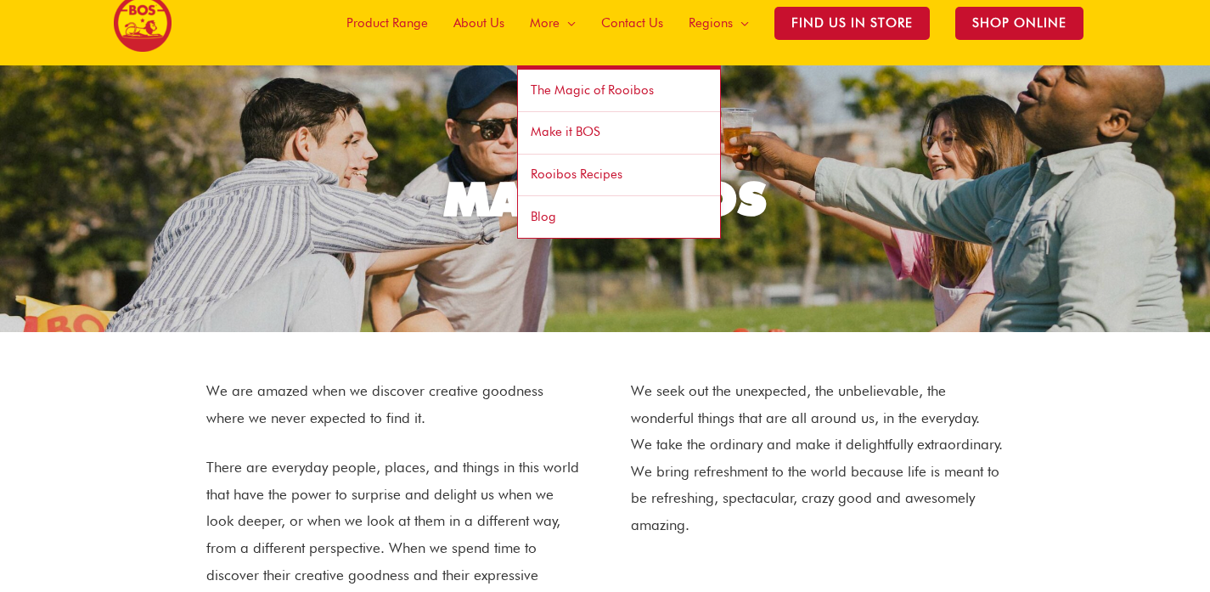
click at [573, 174] on span "Rooibos Recipes" at bounding box center [577, 173] width 92 height 15
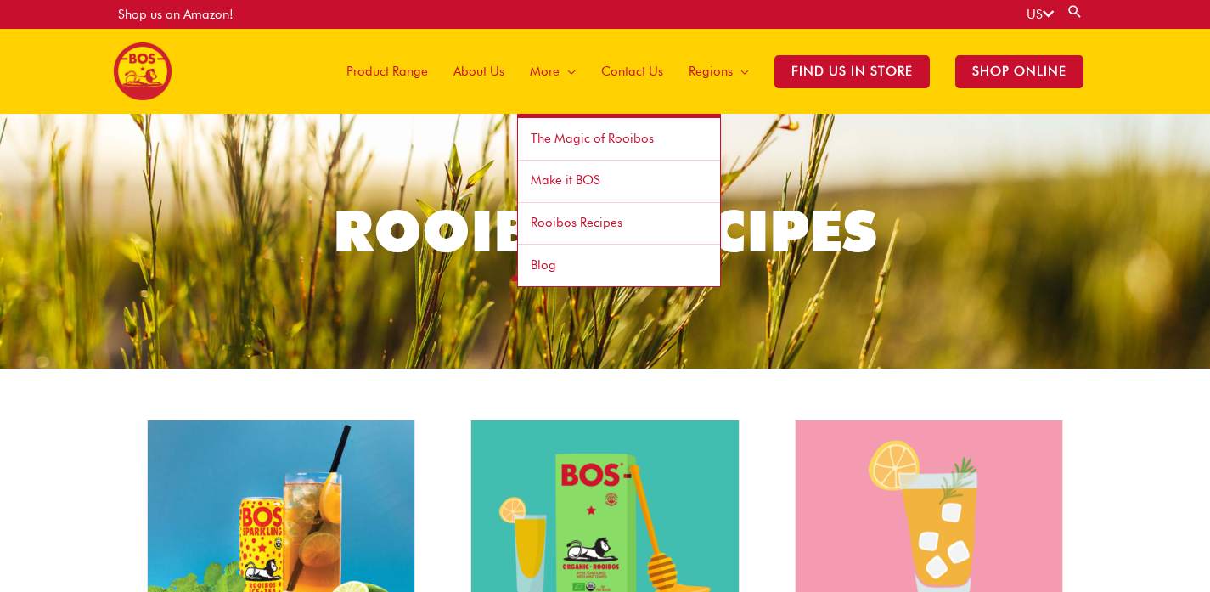
click at [542, 265] on span "Blog" at bounding box center [543, 264] width 25 height 15
click at [554, 268] on span "Blog" at bounding box center [543, 264] width 25 height 15
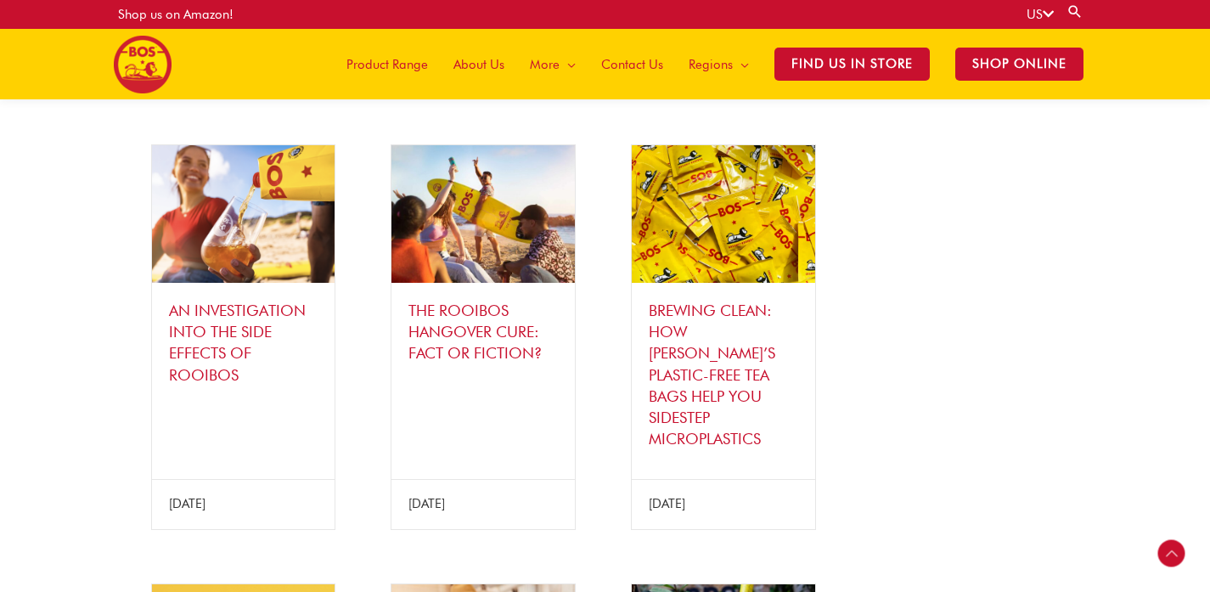
scroll to position [667, 0]
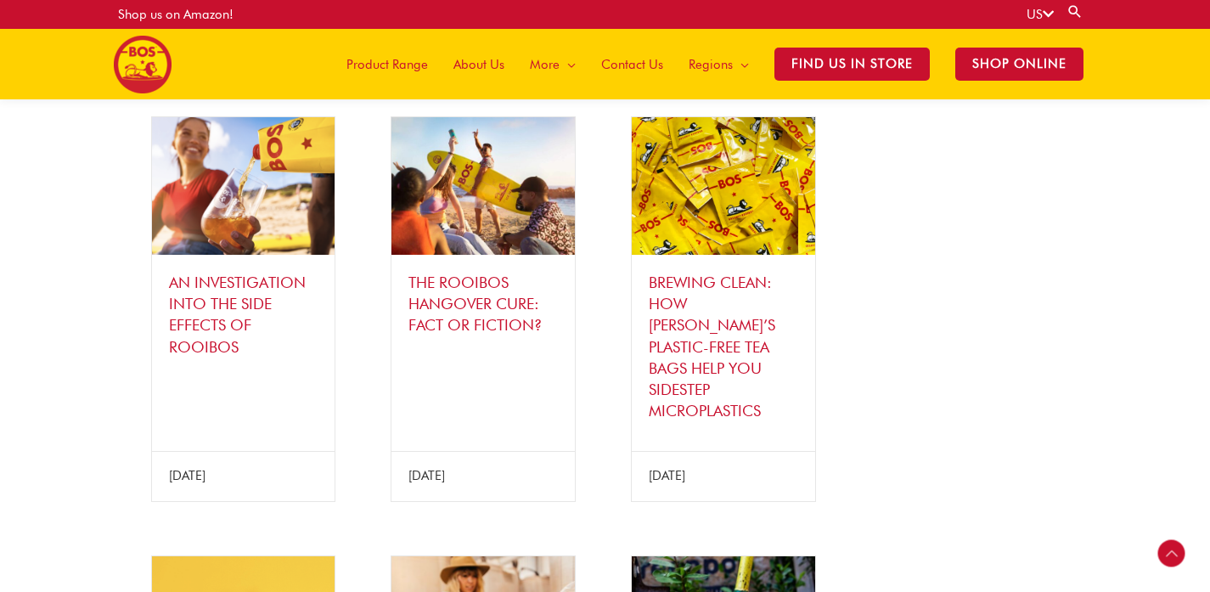
click at [719, 228] on img at bounding box center [723, 186] width 183 height 138
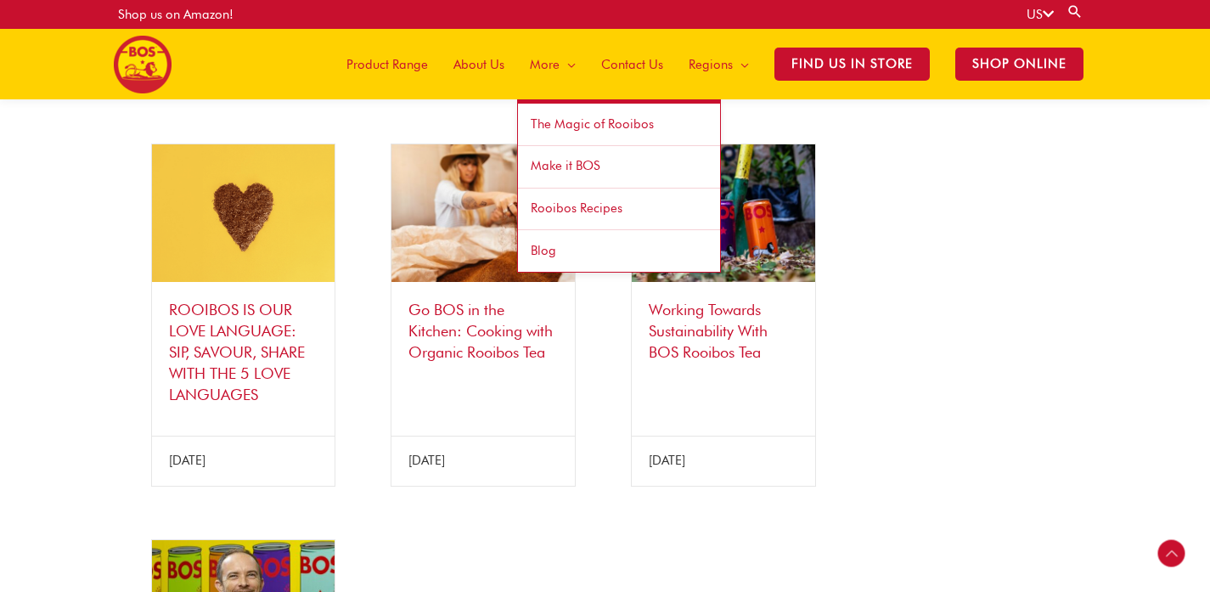
scroll to position [1202, 0]
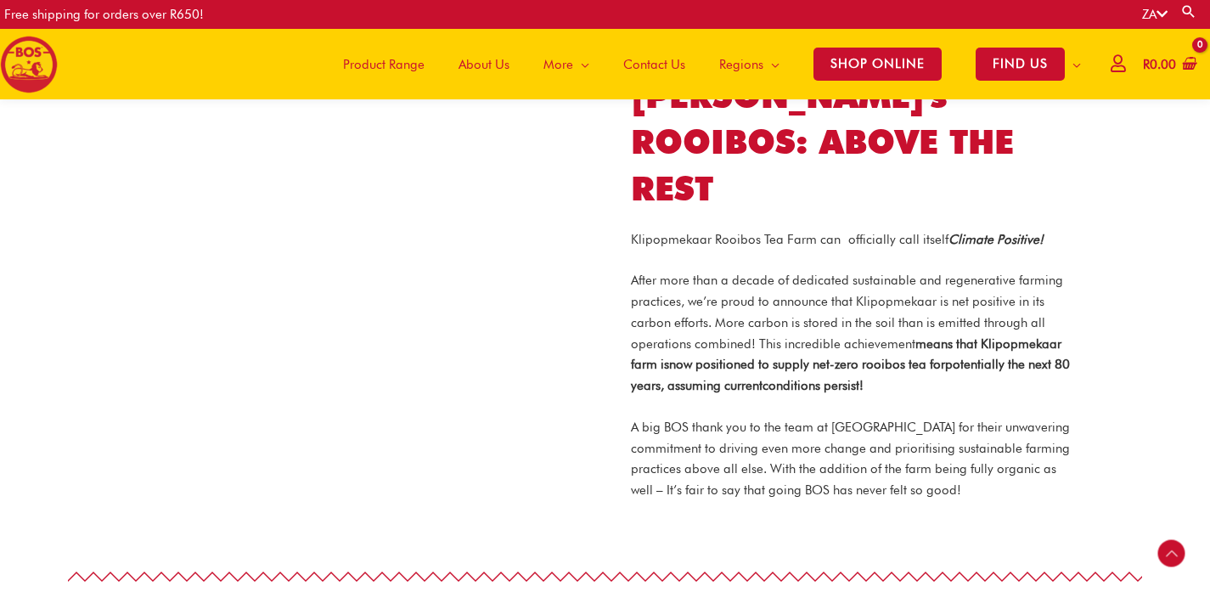
scroll to position [1303, 0]
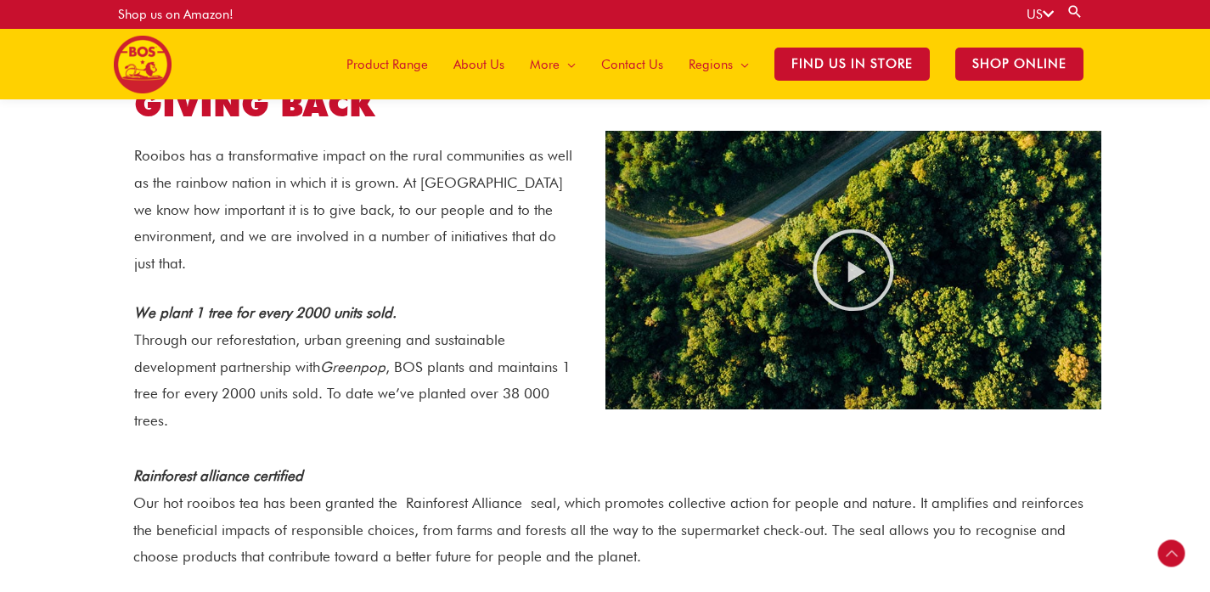
scroll to position [1417, 0]
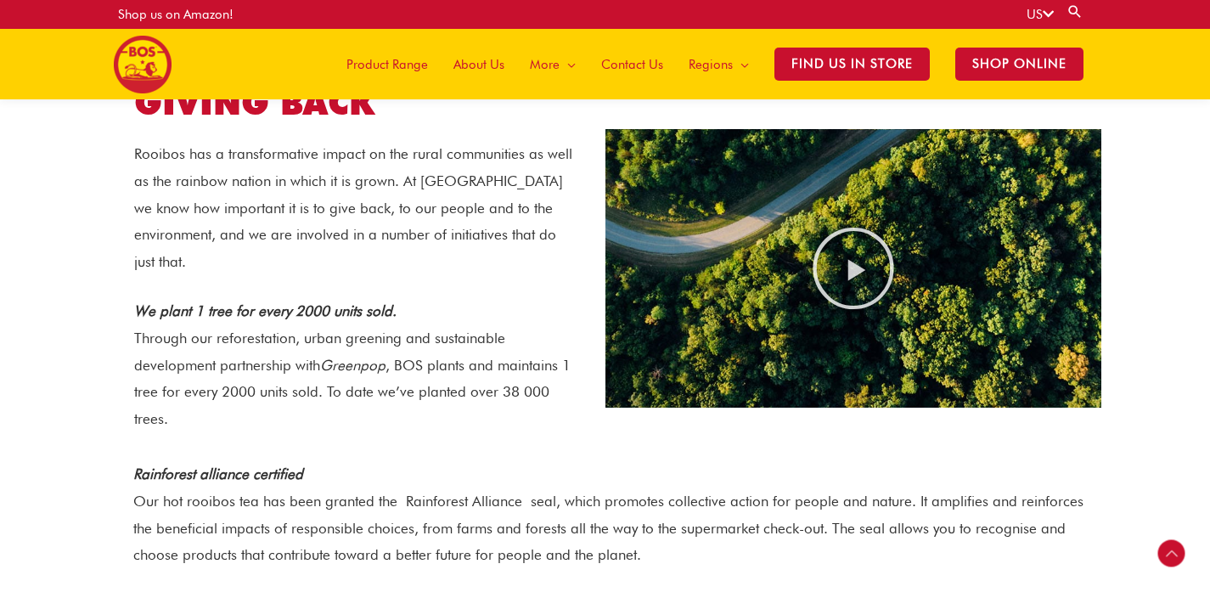
click at [393, 63] on span "Product Range" at bounding box center [387, 64] width 82 height 51
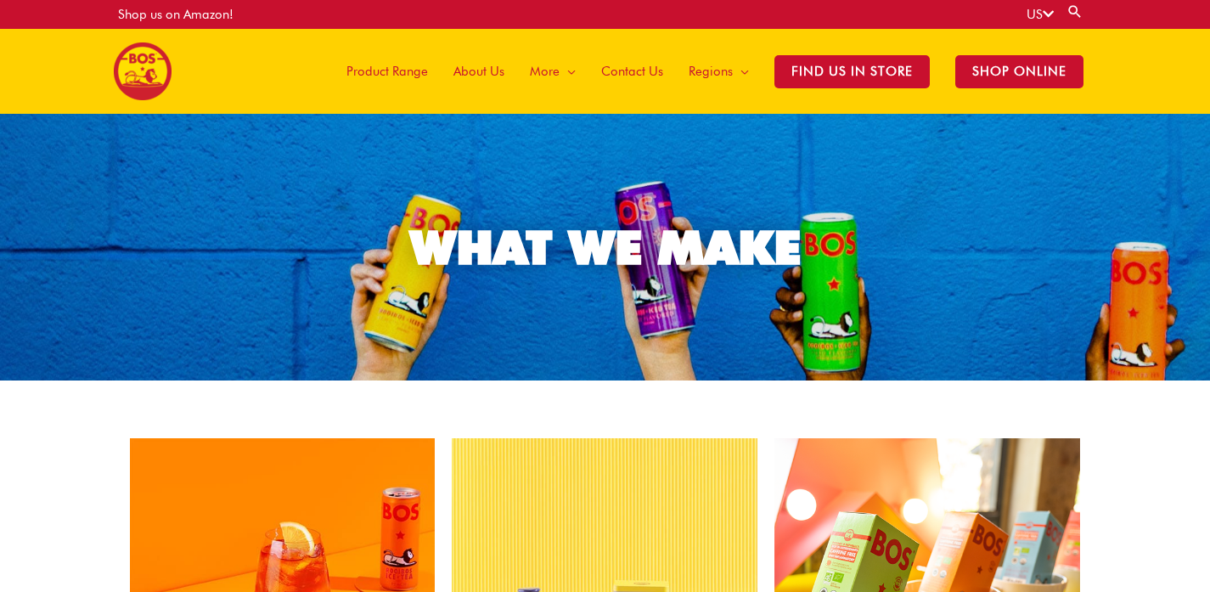
click at [182, 16] on div "Shop us on Amazon!" at bounding box center [175, 14] width 115 height 29
click at [160, 27] on div "Shop us on Amazon!" at bounding box center [175, 14] width 115 height 29
click at [152, 20] on div "Shop us on Amazon!" at bounding box center [175, 14] width 115 height 29
click at [127, 74] on img at bounding box center [143, 71] width 58 height 58
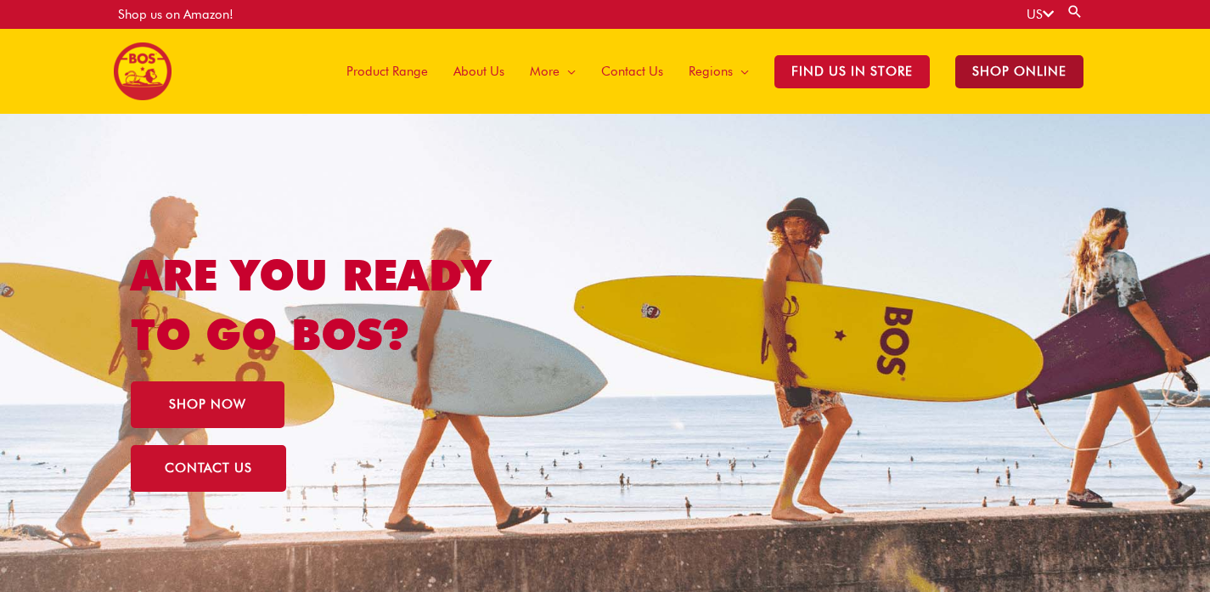
click at [1031, 74] on span "SHOP ONLINE" at bounding box center [1019, 71] width 128 height 33
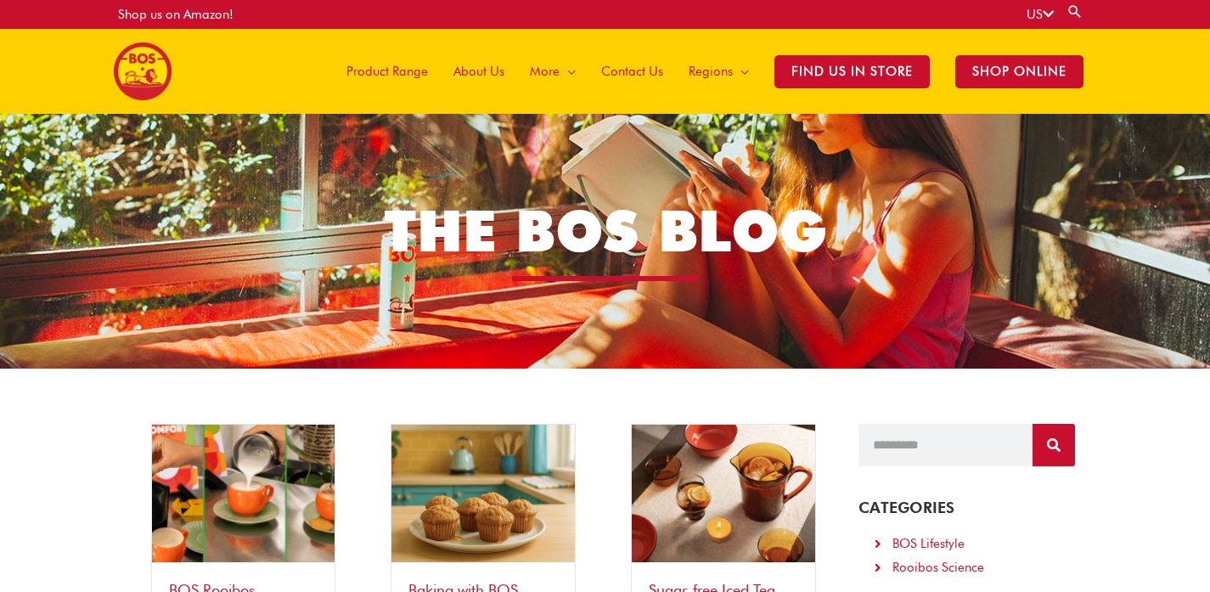
click at [490, 66] on span "About Us" at bounding box center [478, 71] width 51 height 51
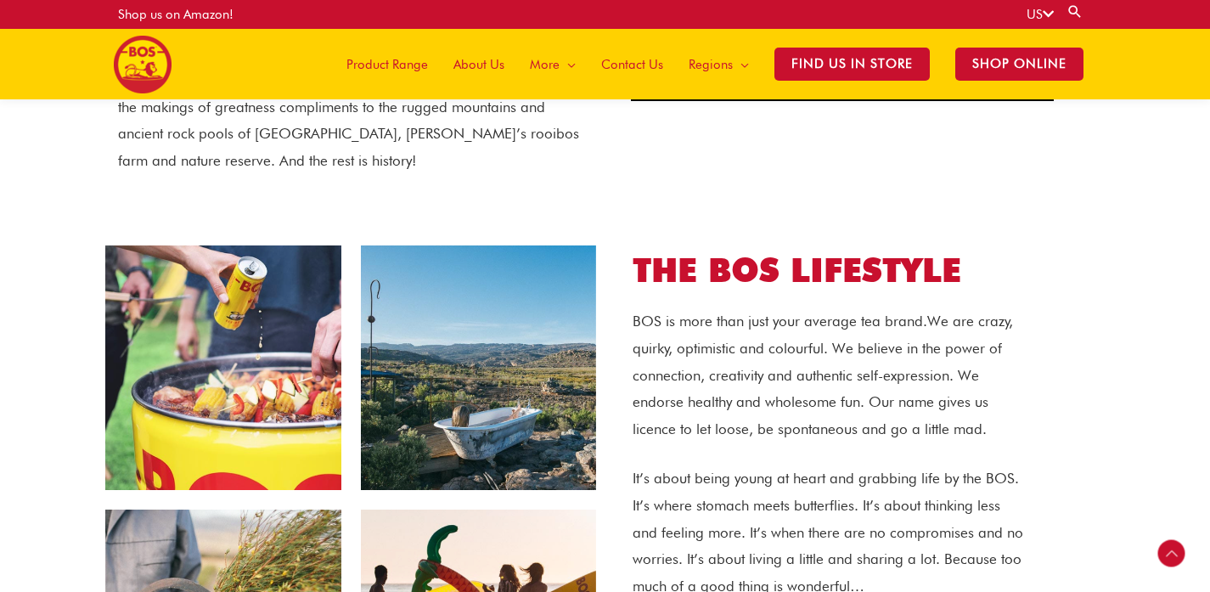
scroll to position [482, 0]
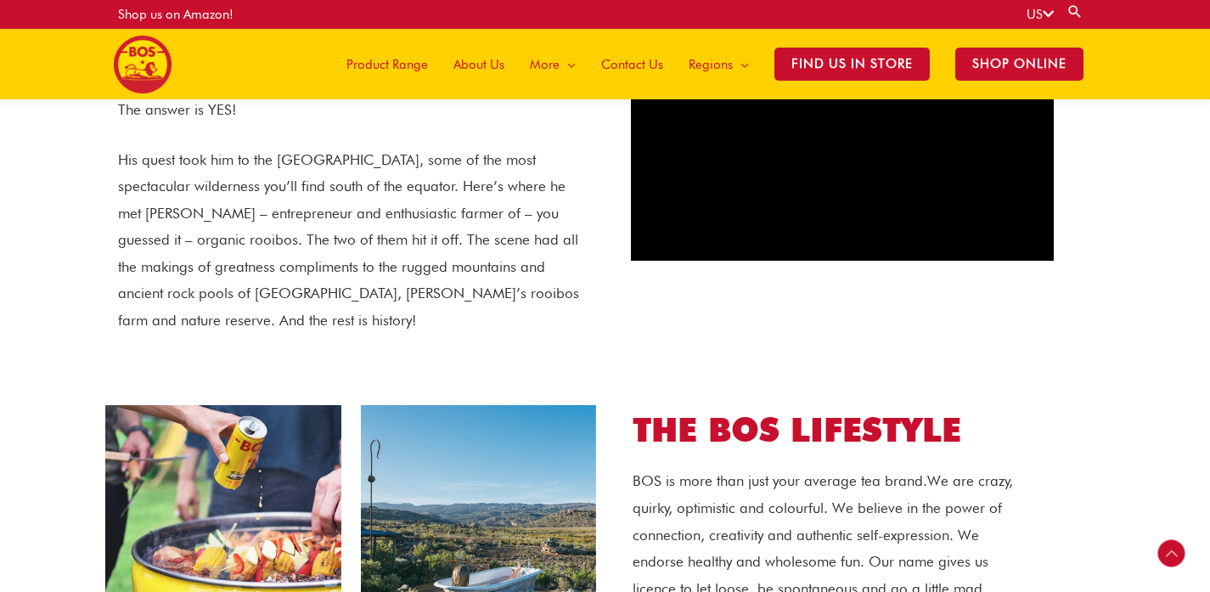
click at [468, 55] on span "About Us" at bounding box center [478, 64] width 51 height 51
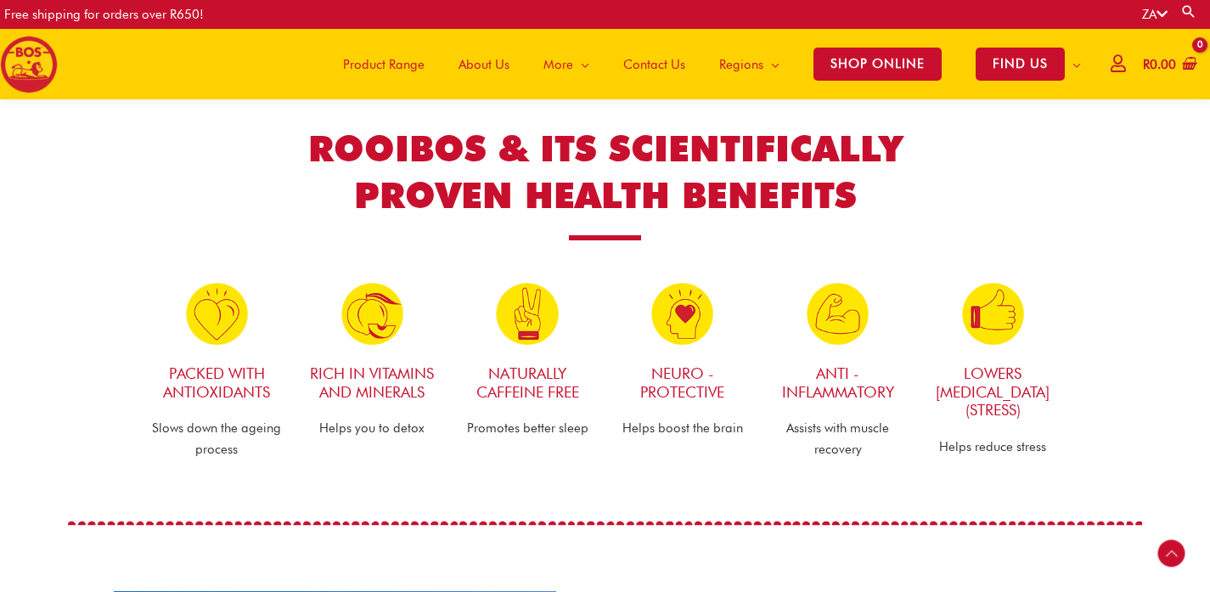
scroll to position [817, 0]
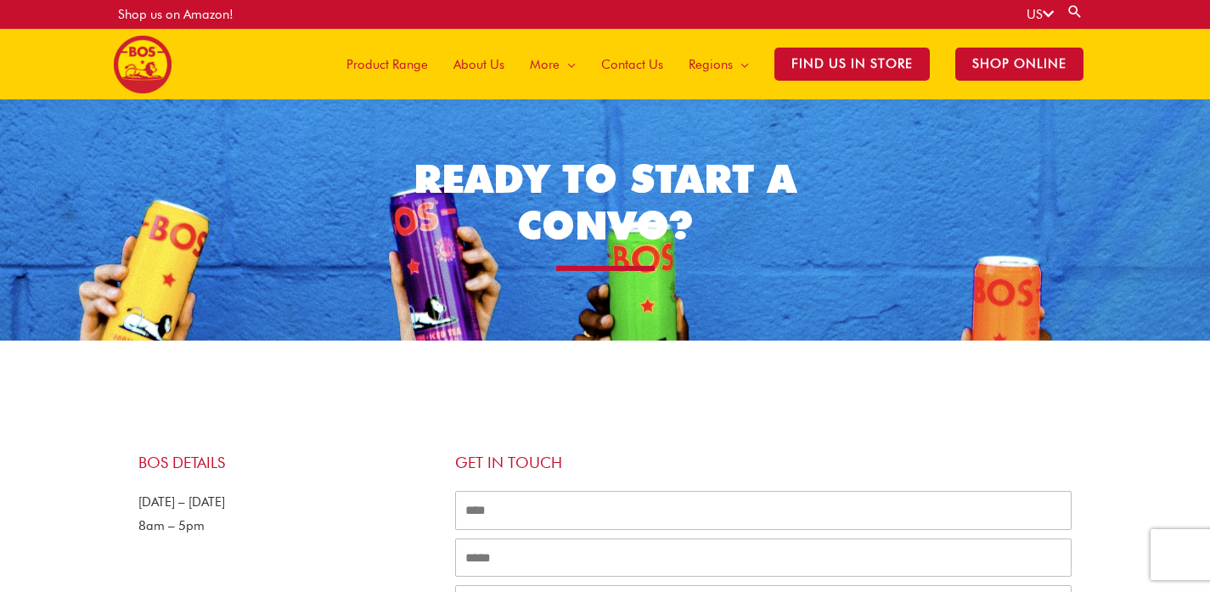
scroll to position [20, 0]
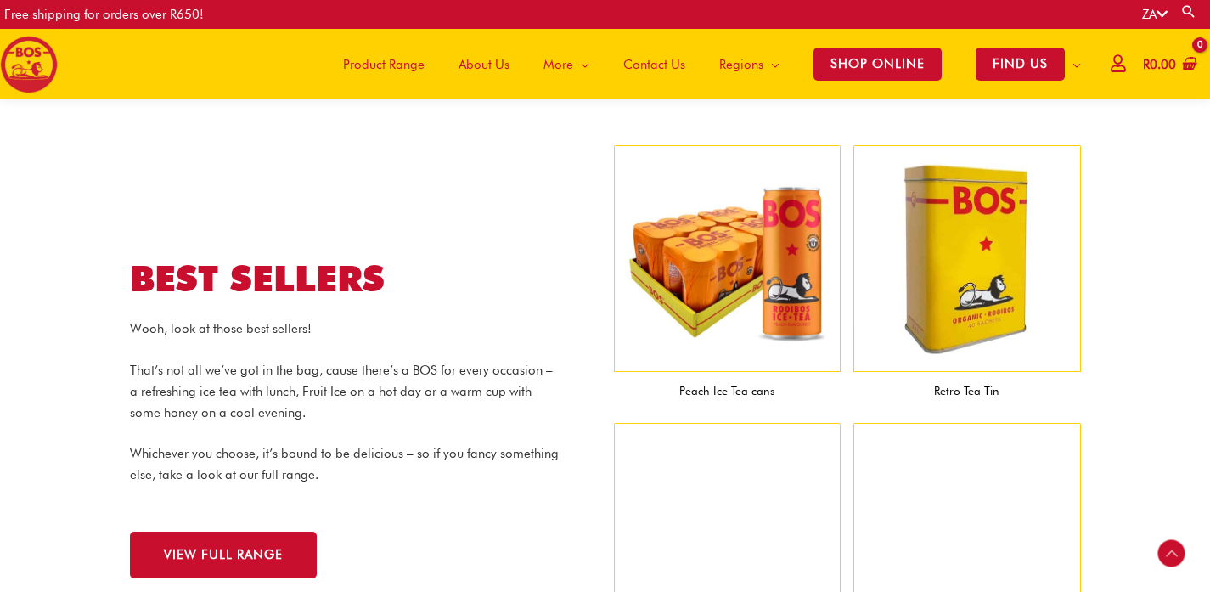
scroll to position [1078, 0]
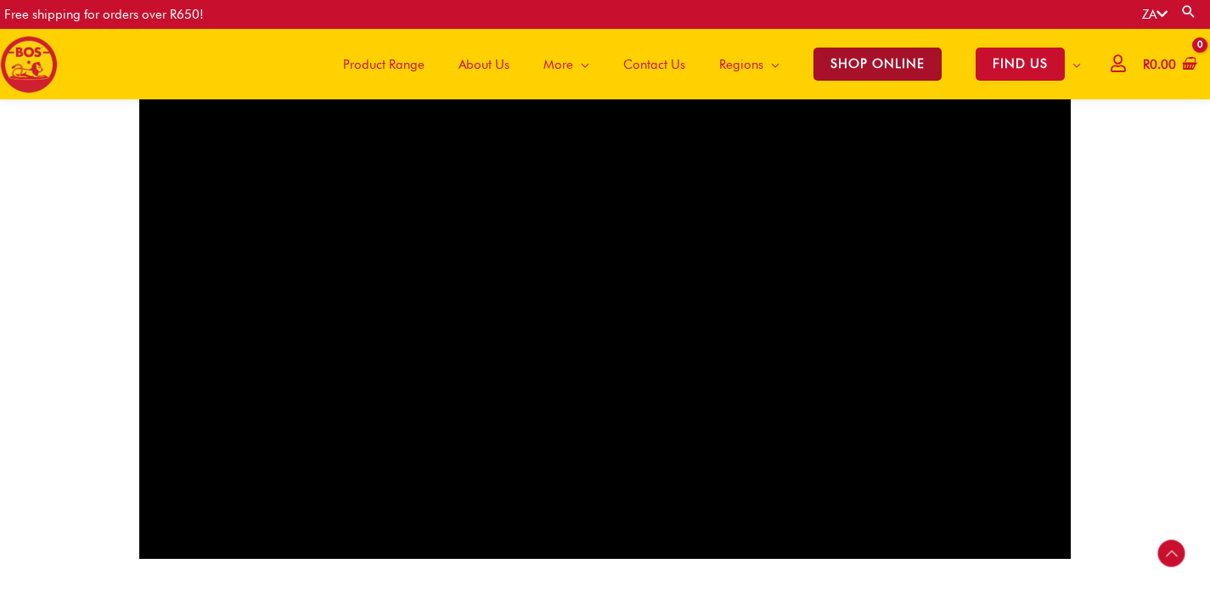
click at [874, 71] on span "SHOP ONLINE" at bounding box center [877, 64] width 128 height 33
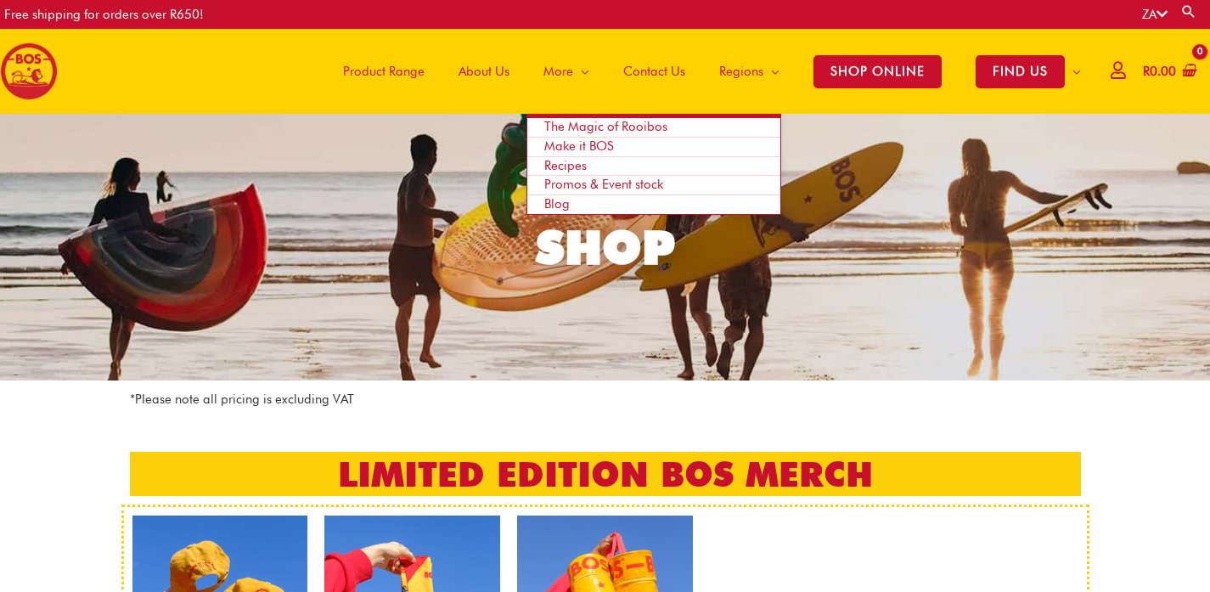
click at [543, 64] on span "More" at bounding box center [558, 71] width 30 height 51
click at [565, 162] on span "Recipes" at bounding box center [565, 165] width 42 height 15
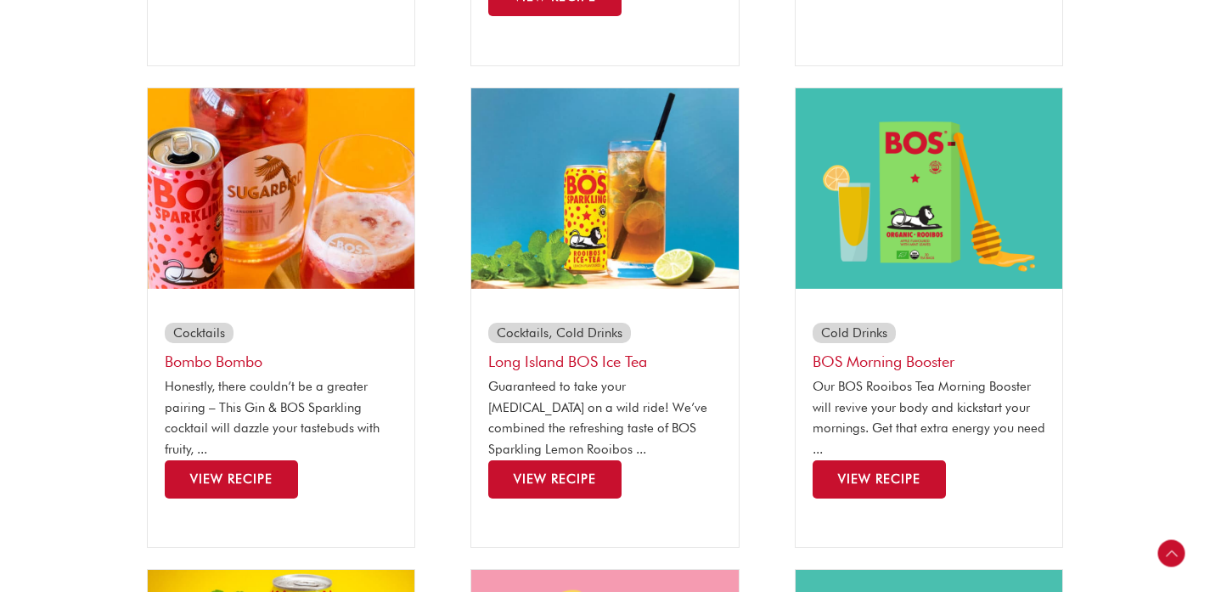
scroll to position [823, 0]
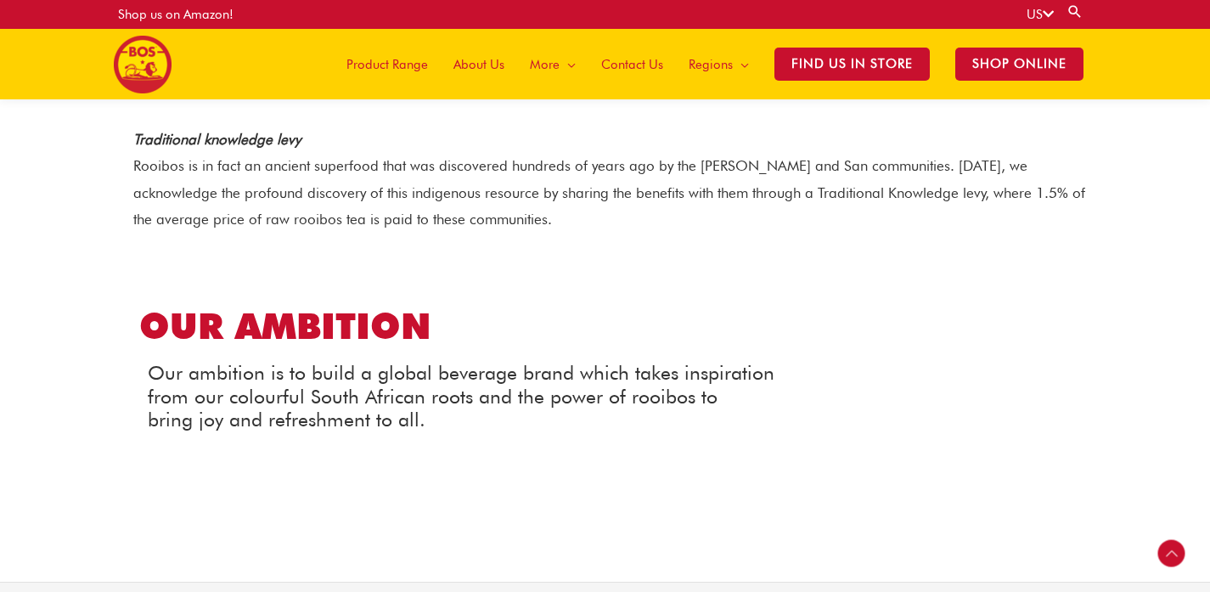
scroll to position [1875, 0]
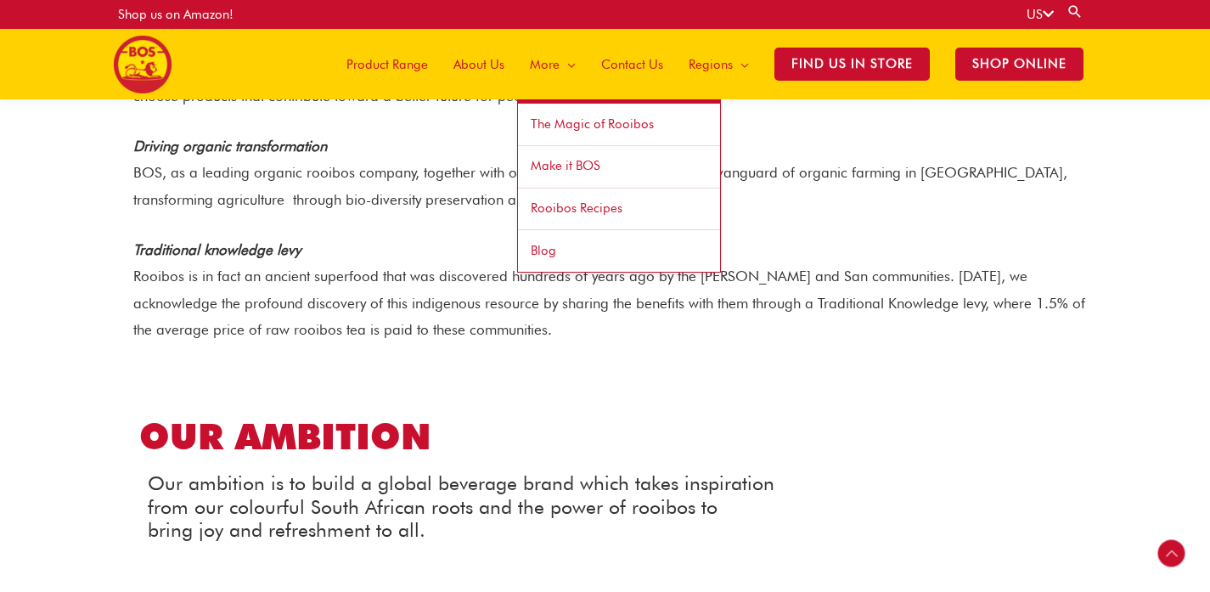
click at [609, 116] on span "The Magic of Rooibos" at bounding box center [592, 123] width 123 height 15
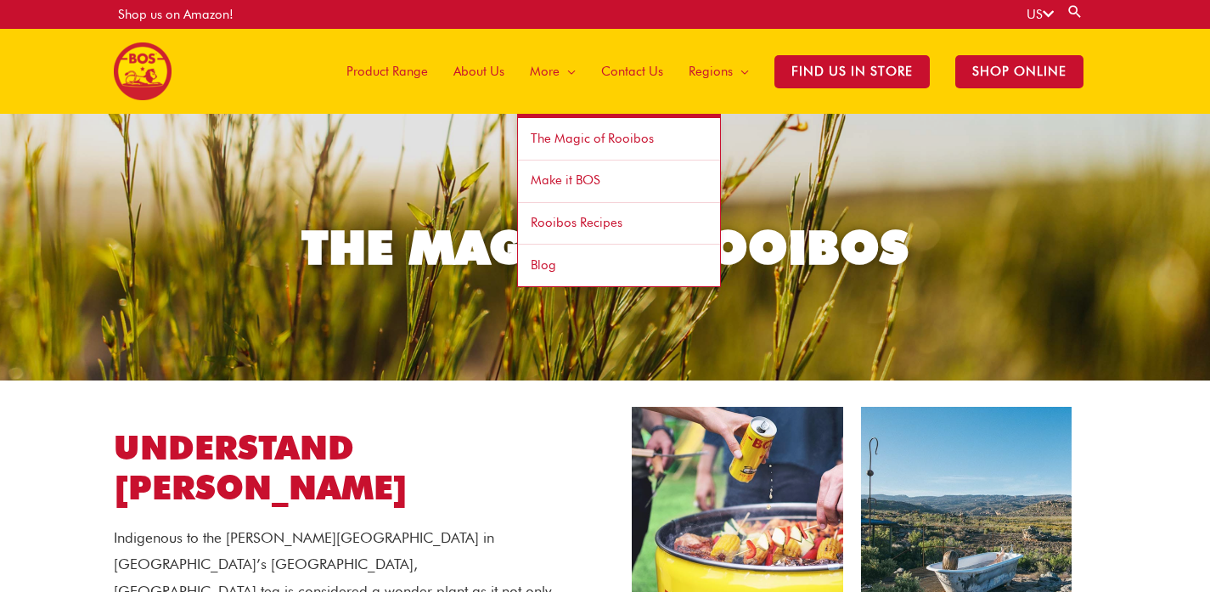
click at [555, 229] on span "Rooibos Recipes" at bounding box center [577, 222] width 92 height 15
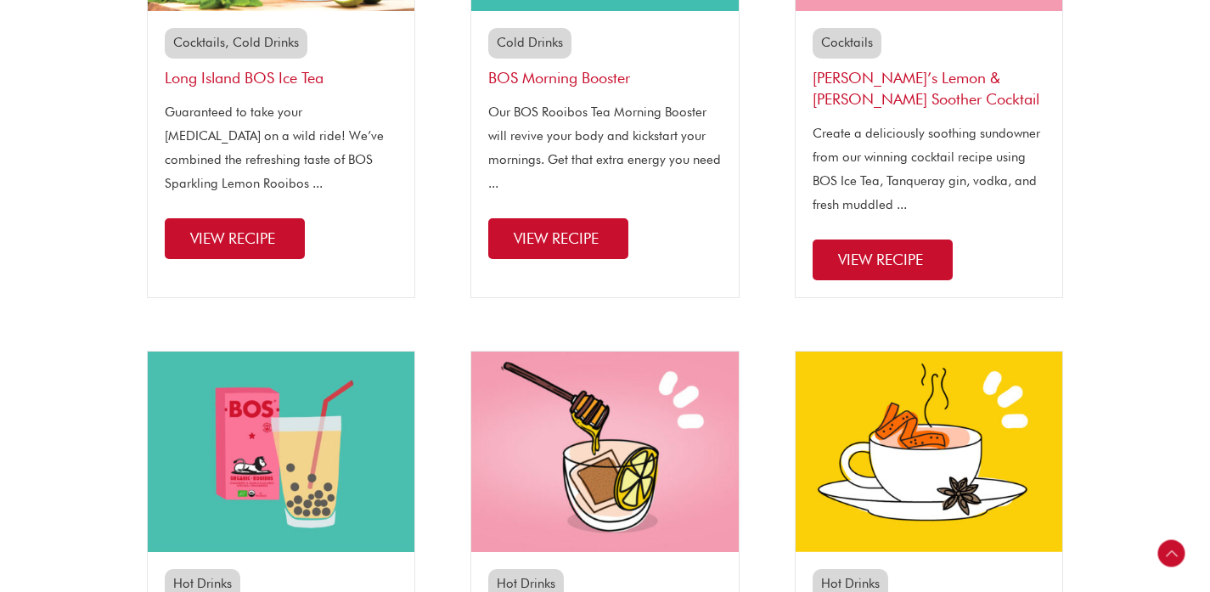
scroll to position [874, 0]
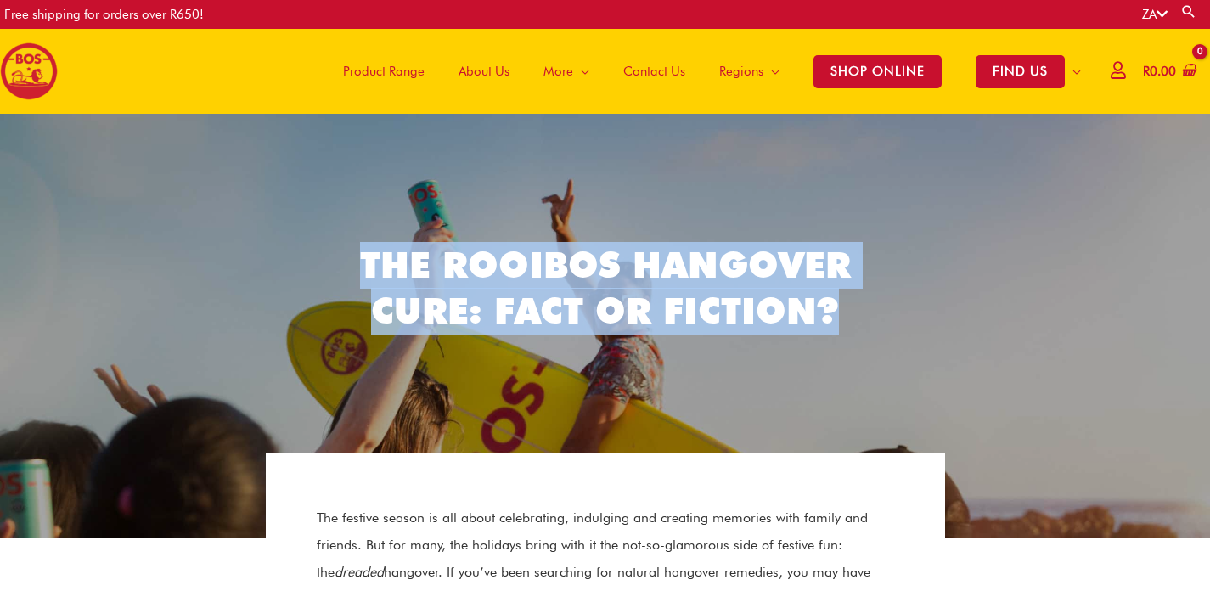
copy h2 "The Rooibos Hangover Cure: Fact or Fiction?"
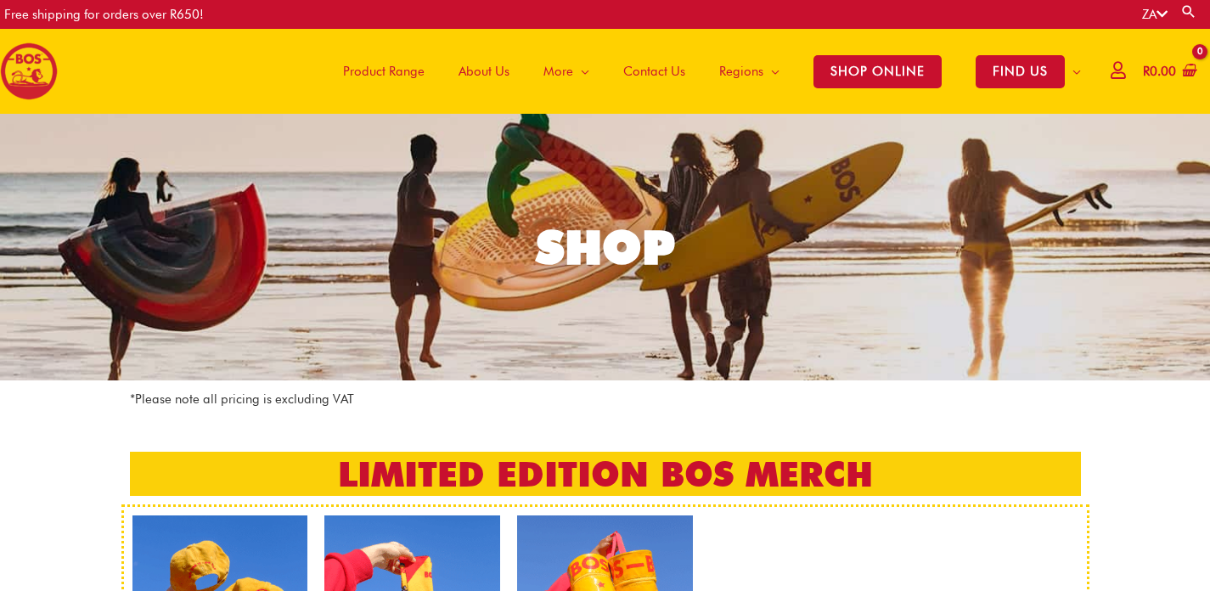
click at [677, 241] on link "SHOP" at bounding box center [605, 247] width 1210 height 267
